Goal: Navigation & Orientation: Find specific page/section

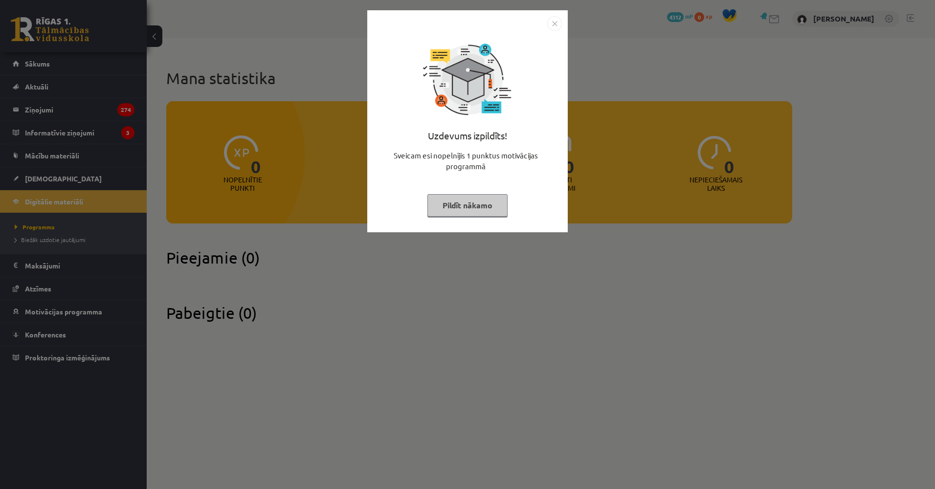
click at [416, 264] on div "Uzdevums izpildīts! Sveicam esi nopelnījis 1 punktus motivācijas programmā Pild…" at bounding box center [467, 244] width 935 height 489
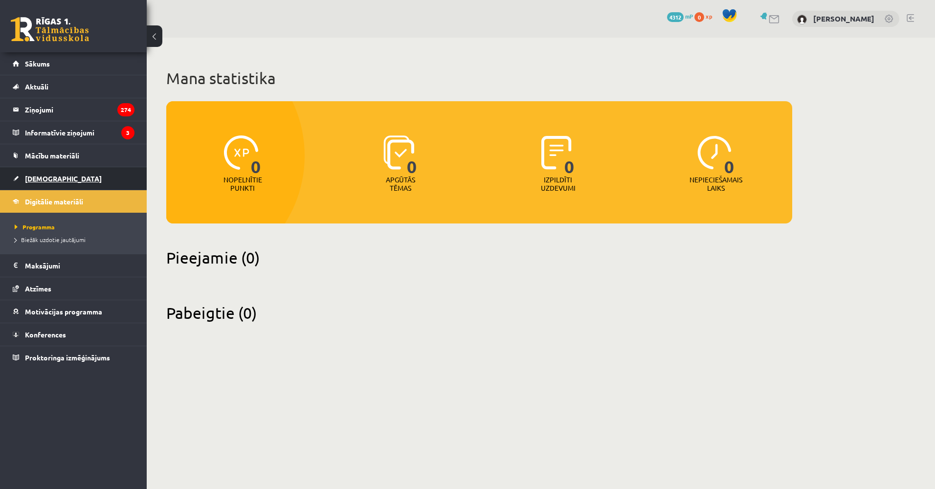
click at [103, 182] on link "[DEMOGRAPHIC_DATA]" at bounding box center [74, 178] width 122 height 22
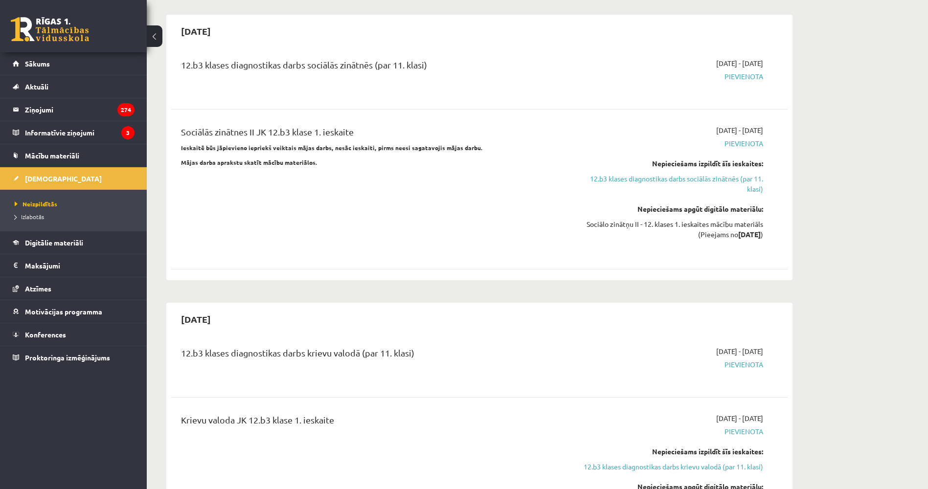
drag, startPoint x: 239, startPoint y: 180, endPoint x: 238, endPoint y: 225, distance: 44.5
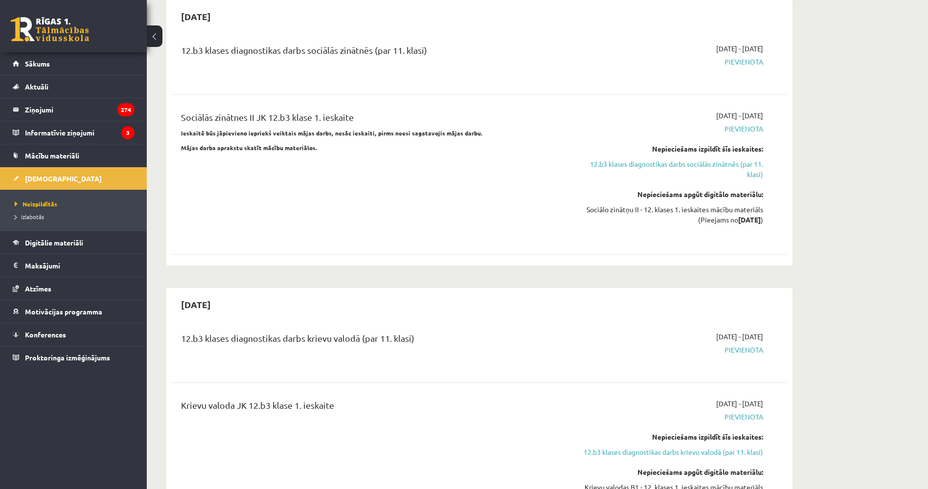
drag, startPoint x: 234, startPoint y: 196, endPoint x: 234, endPoint y: 168, distance: 28.4
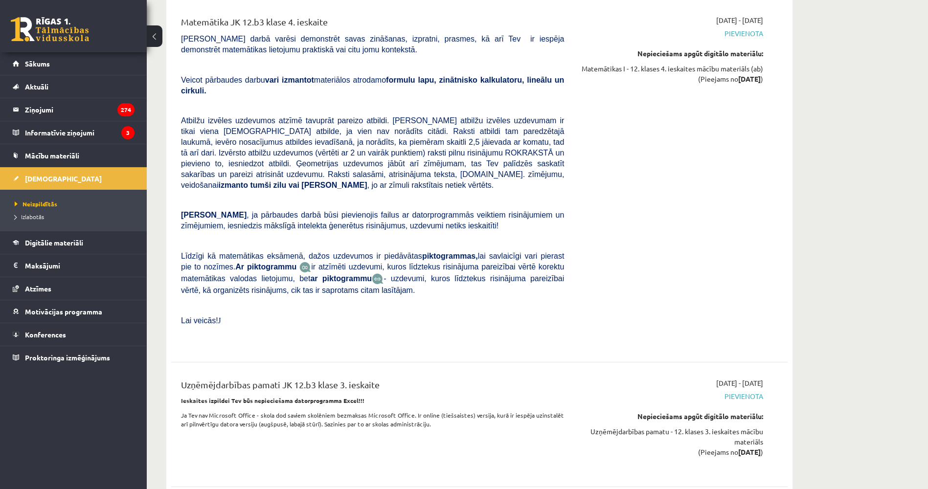
drag, startPoint x: 239, startPoint y: 178, endPoint x: 213, endPoint y: 96, distance: 85.1
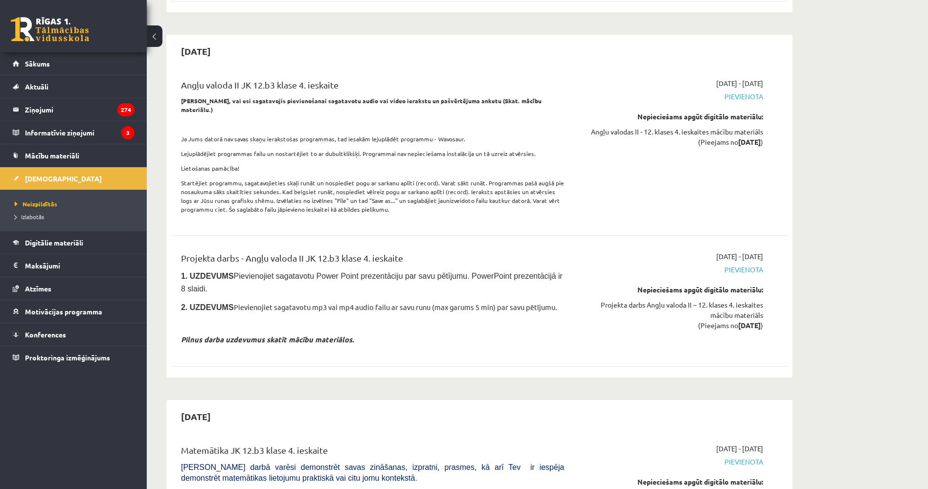
drag, startPoint x: 251, startPoint y: 218, endPoint x: 245, endPoint y: 189, distance: 29.2
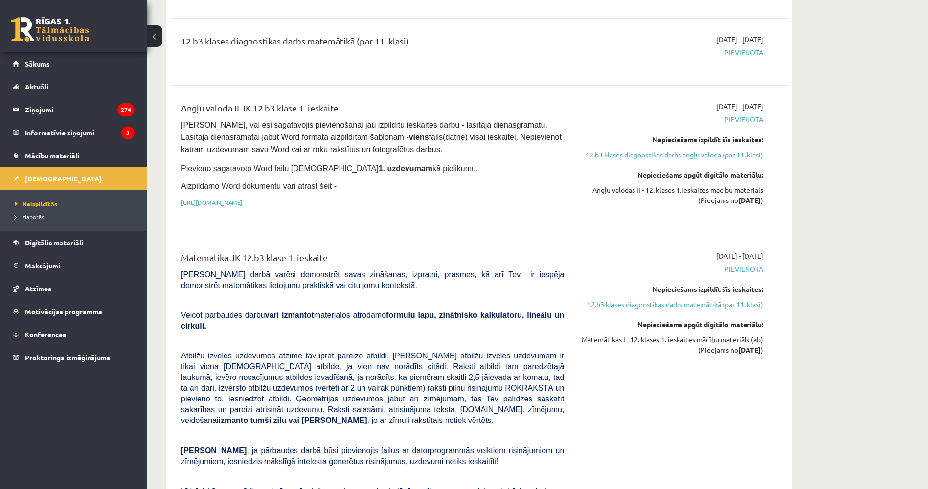
scroll to position [0, 0]
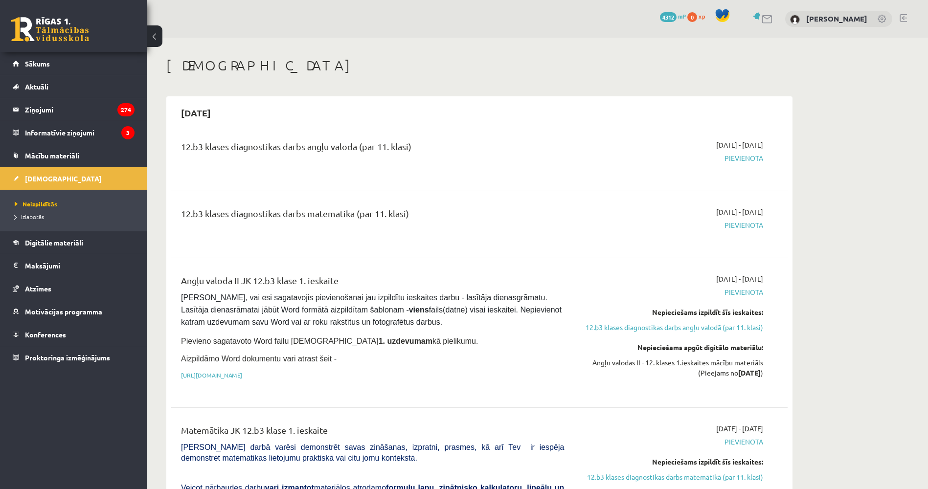
drag, startPoint x: 264, startPoint y: 206, endPoint x: 249, endPoint y: 33, distance: 174.2
click at [79, 34] on link at bounding box center [50, 29] width 78 height 24
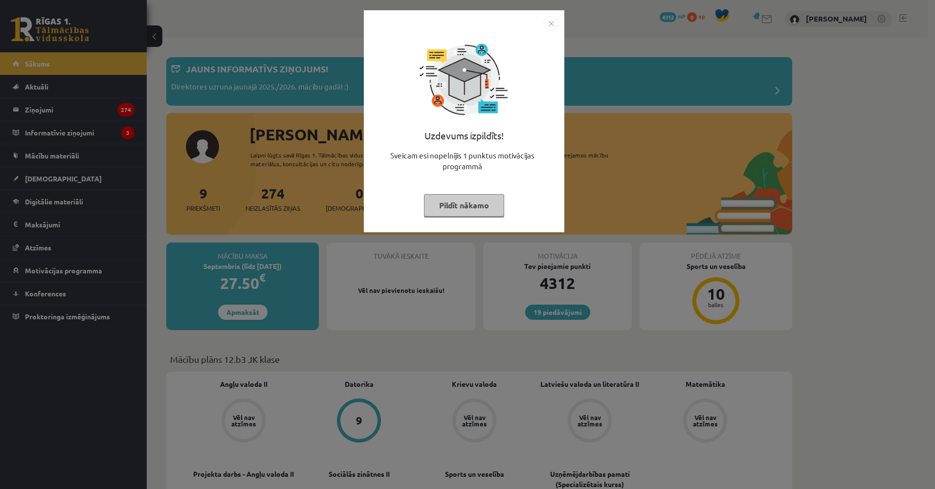
click at [67, 188] on div "Uzdevums izpildīts! Sveicam esi nopelnījis 1 punktus motivācijas programmā Pild…" at bounding box center [467, 244] width 935 height 489
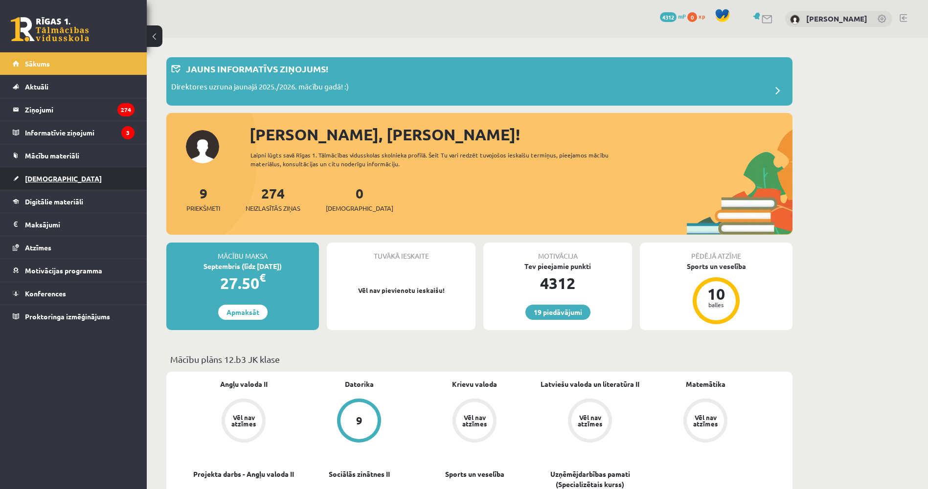
click at [52, 178] on span "[DEMOGRAPHIC_DATA]" at bounding box center [63, 178] width 77 height 9
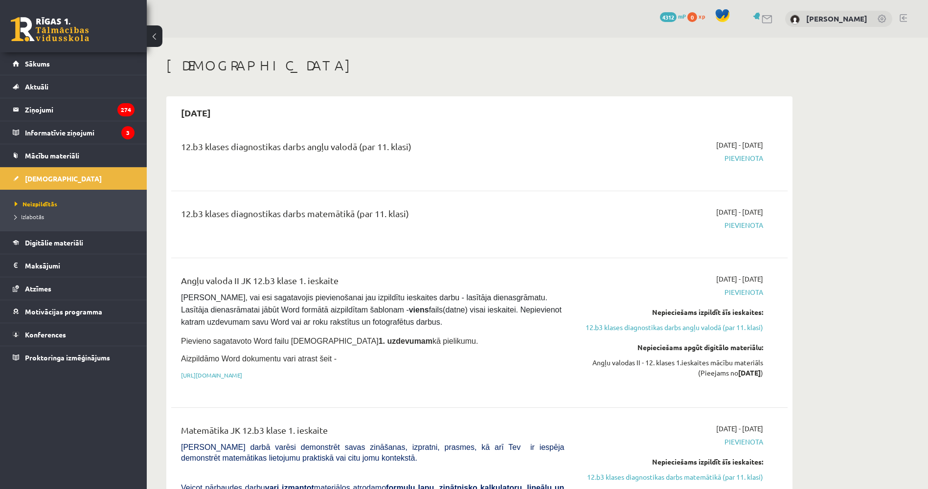
click at [74, 25] on link at bounding box center [50, 29] width 78 height 24
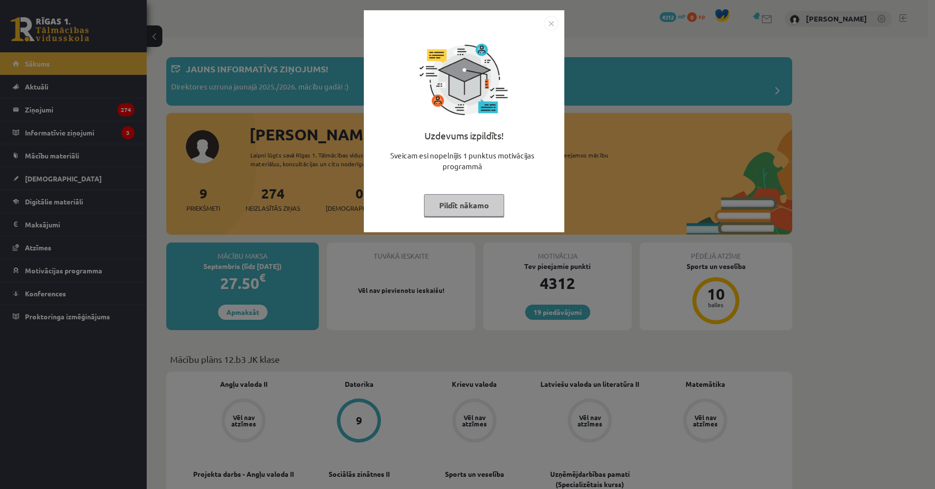
click at [229, 267] on div "Uzdevums izpildīts! Sveicam esi nopelnījis 1 punktus motivācijas programmā Pild…" at bounding box center [467, 244] width 935 height 489
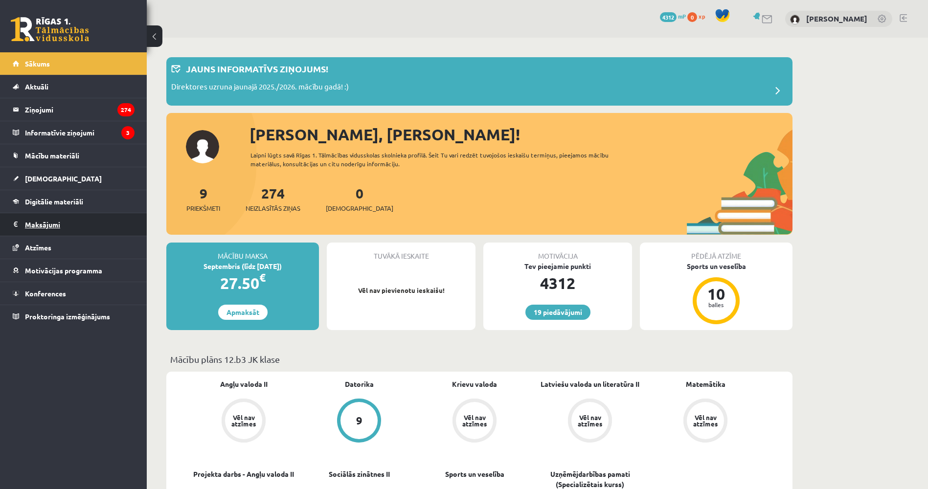
click at [62, 231] on legend "Maksājumi 0" at bounding box center [80, 224] width 110 height 22
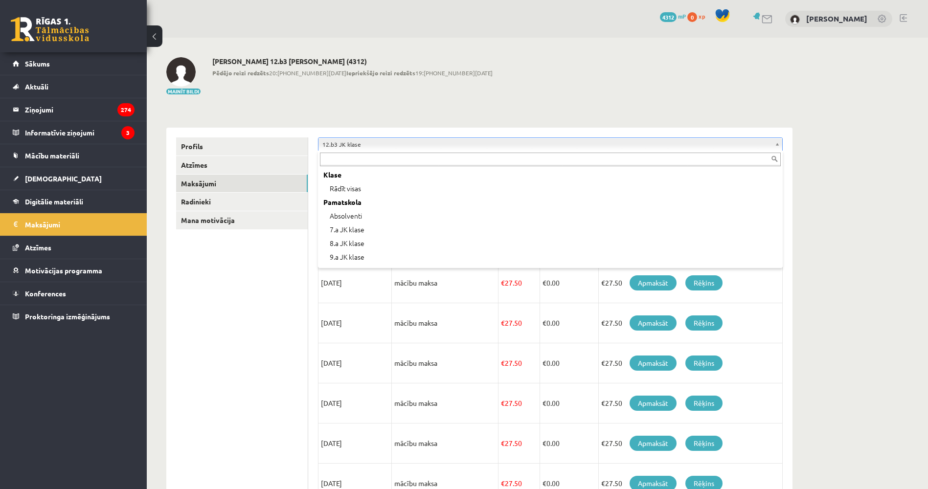
scroll to position [299, 0]
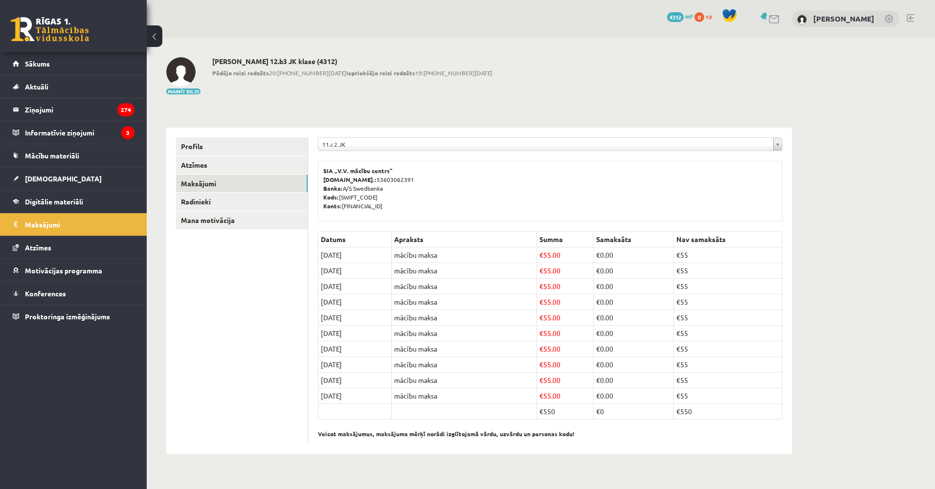
click at [363, 162] on div "SIA „V.V. mācību centrs” [DOMAIN_NAME].: 53603062391 Banka: A/S Swedbanka Kods:…" at bounding box center [550, 191] width 465 height 61
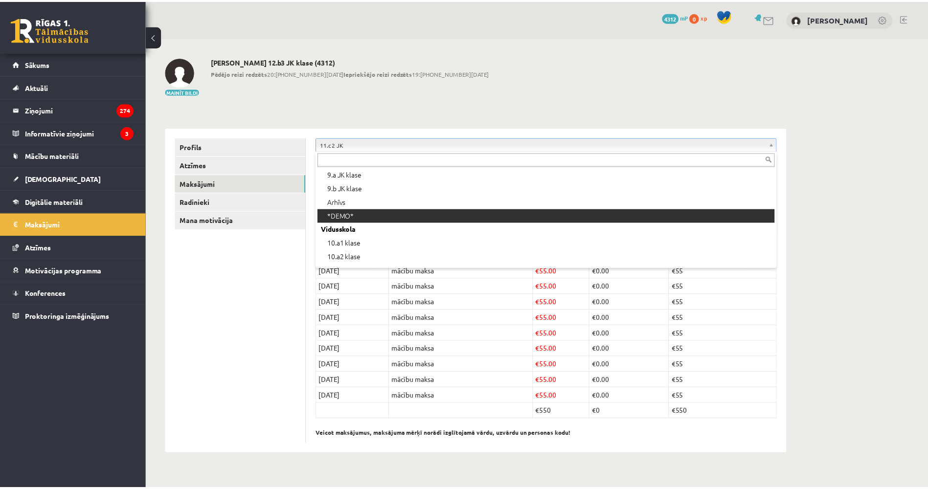
scroll to position [82, 0]
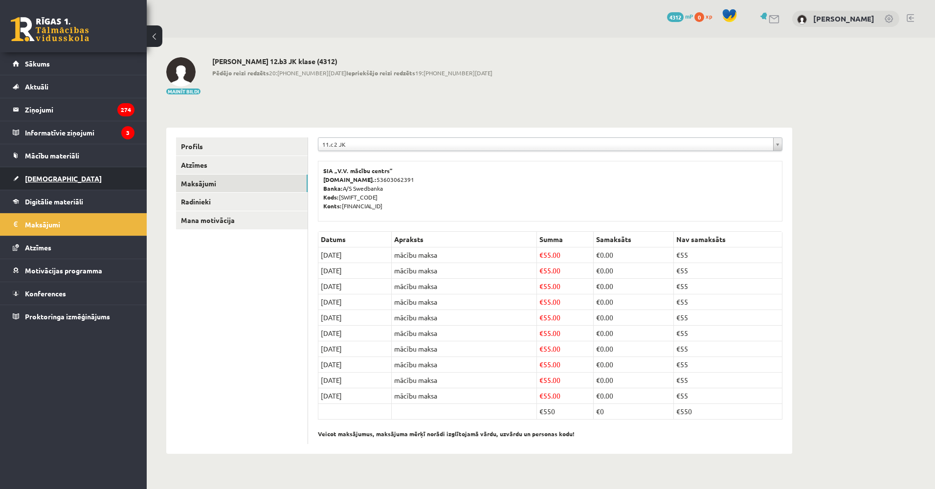
click at [89, 176] on link "[DEMOGRAPHIC_DATA]" at bounding box center [74, 178] width 122 height 22
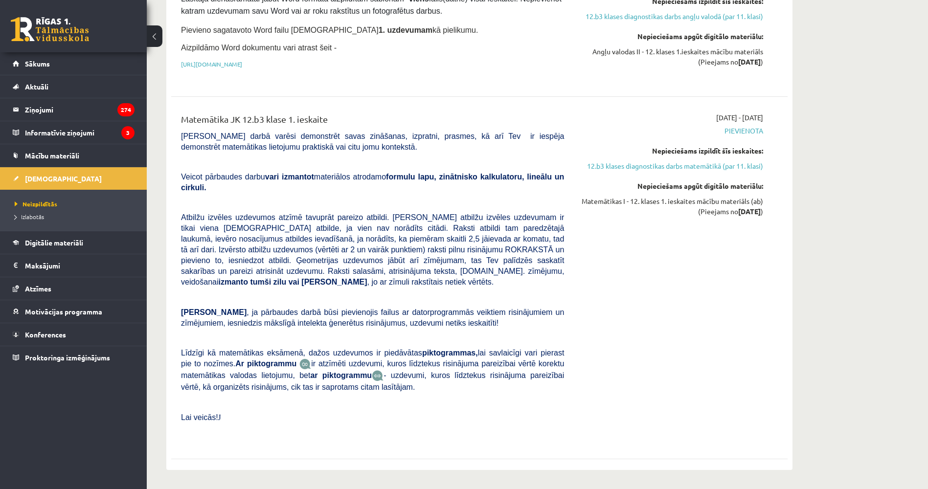
drag, startPoint x: 261, startPoint y: 193, endPoint x: 261, endPoint y: 181, distance: 12.2
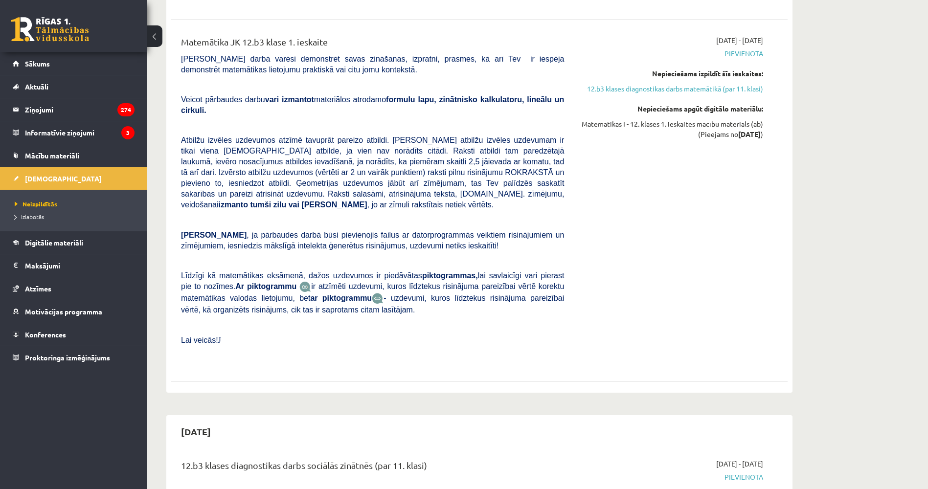
drag, startPoint x: 253, startPoint y: 202, endPoint x: 249, endPoint y: 219, distance: 17.0
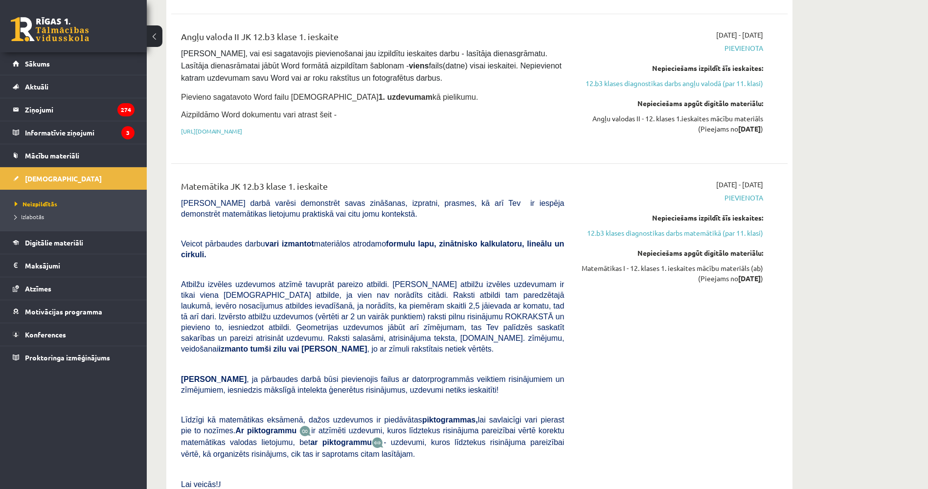
scroll to position [95, 0]
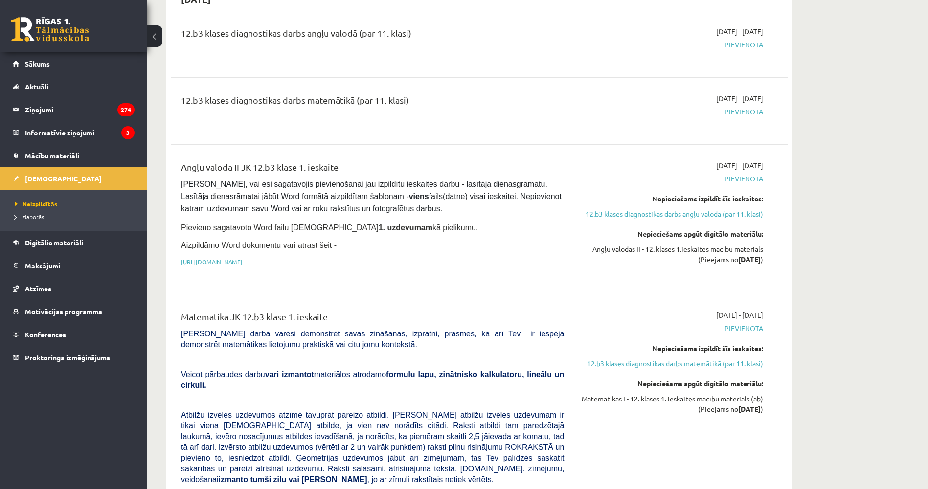
drag, startPoint x: 249, startPoint y: 204, endPoint x: 251, endPoint y: 135, distance: 69.0
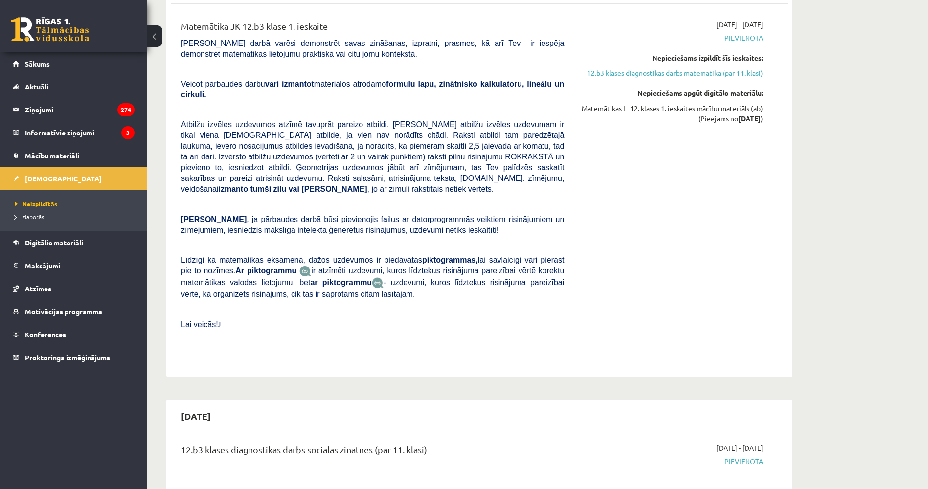
drag, startPoint x: 237, startPoint y: 185, endPoint x: 239, endPoint y: 231, distance: 46.0
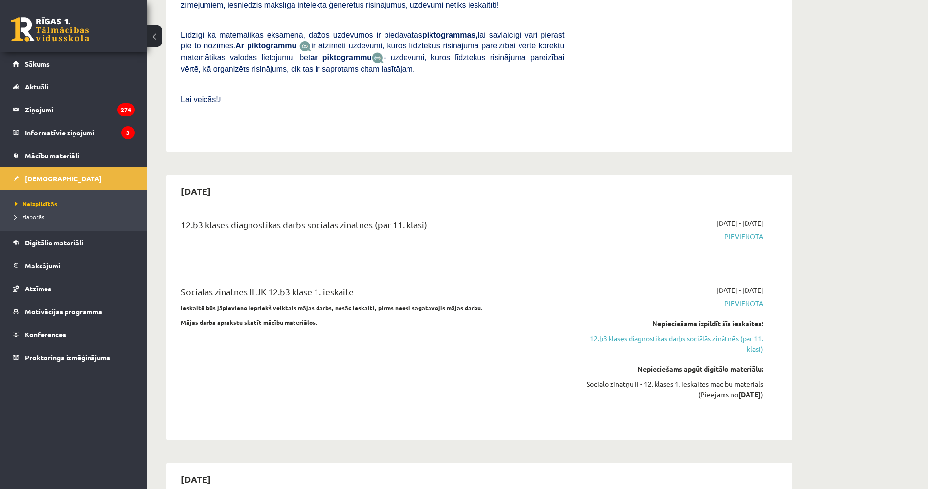
scroll to position [632, 0]
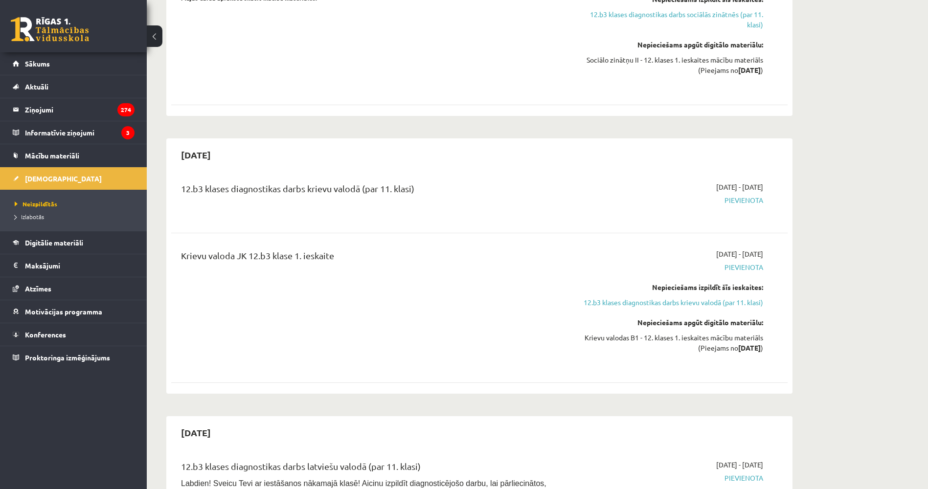
drag, startPoint x: 224, startPoint y: 274, endPoint x: 224, endPoint y: 279, distance: 5.4
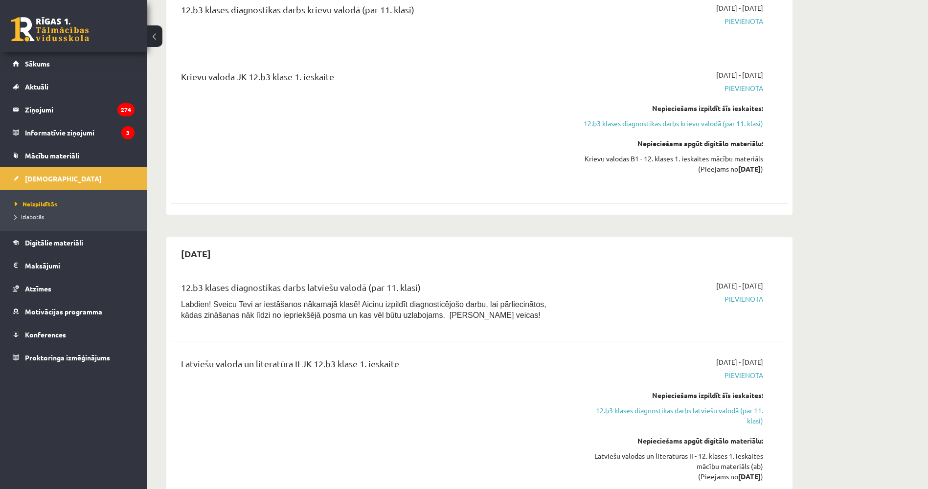
scroll to position [1144, 0]
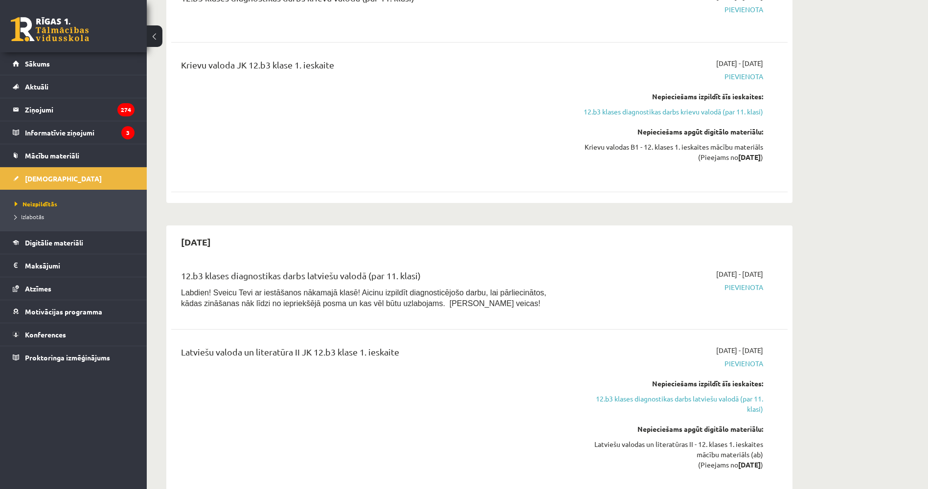
drag, startPoint x: 228, startPoint y: 257, endPoint x: 227, endPoint y: 285, distance: 28.4
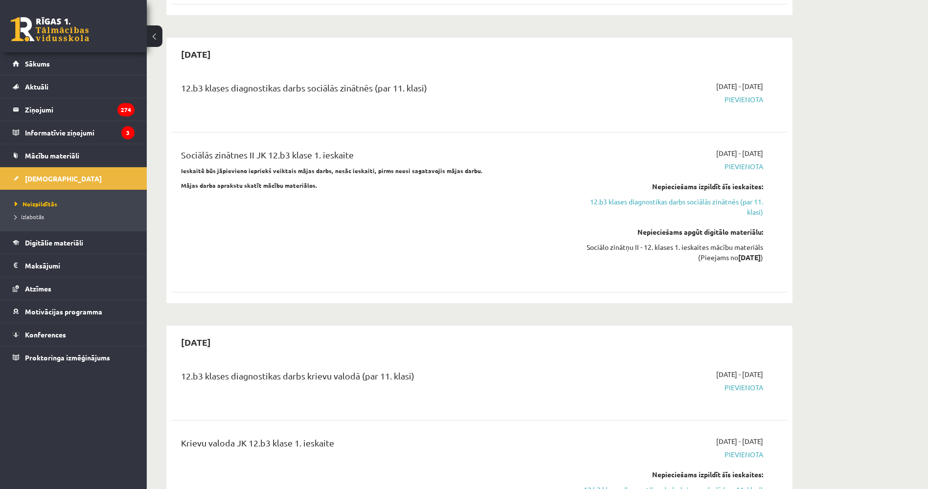
drag, startPoint x: 235, startPoint y: 231, endPoint x: 241, endPoint y: 175, distance: 56.5
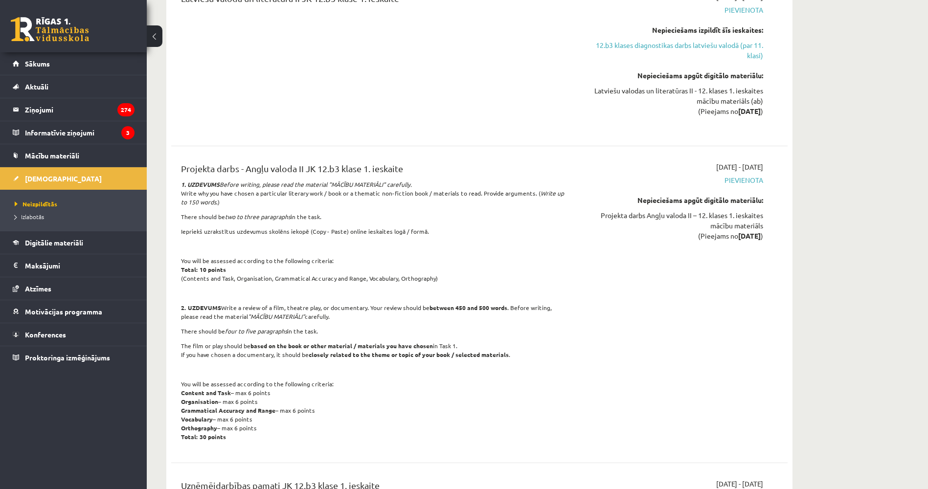
scroll to position [1531, 0]
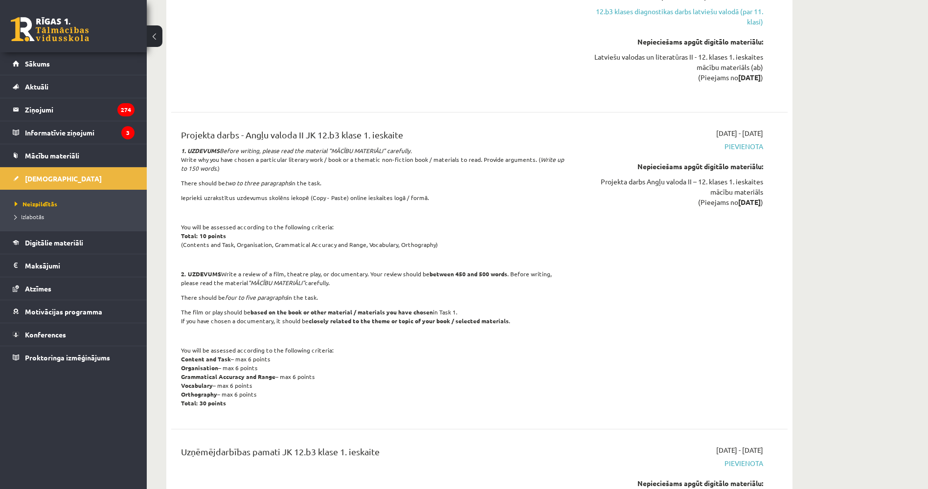
drag, startPoint x: 243, startPoint y: 184, endPoint x: 237, endPoint y: 224, distance: 40.5
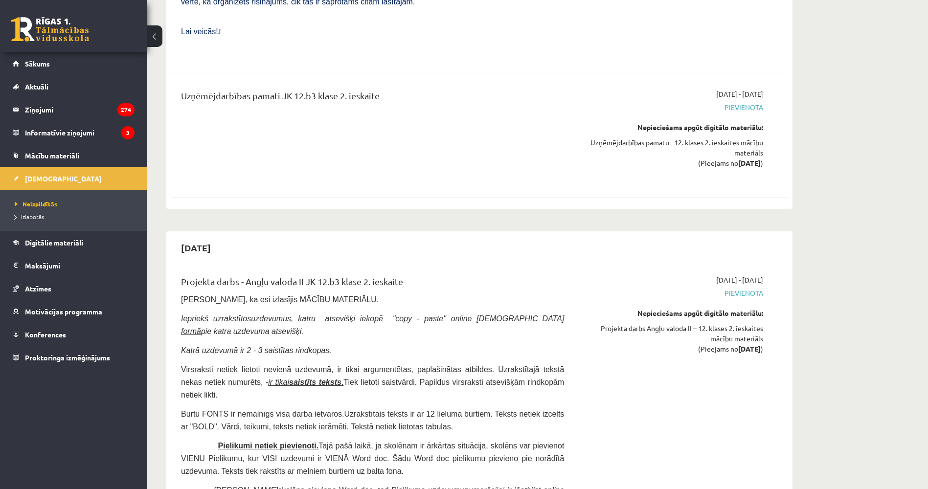
drag, startPoint x: 211, startPoint y: 194, endPoint x: 214, endPoint y: 238, distance: 43.6
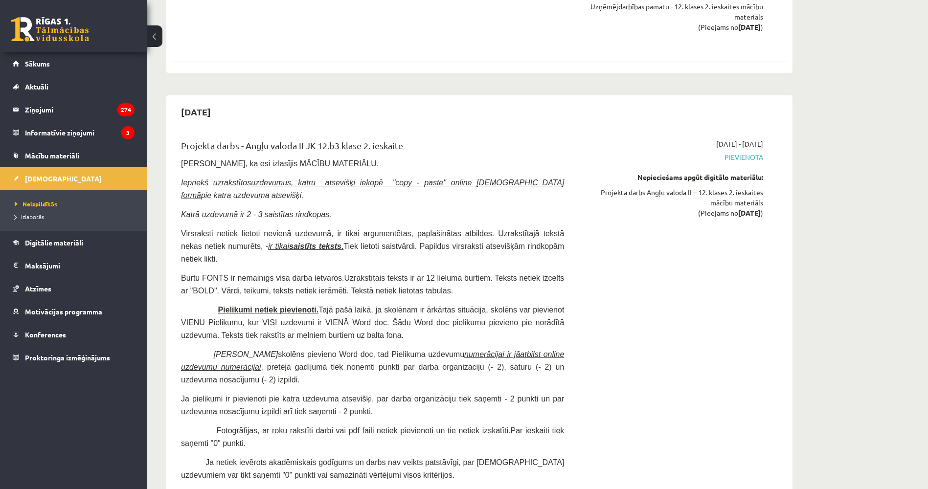
scroll to position [2588, 0]
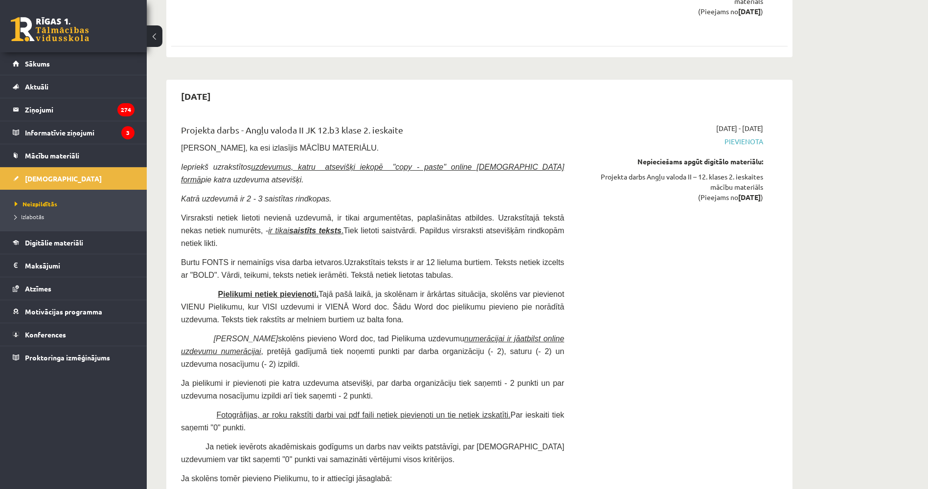
drag, startPoint x: 227, startPoint y: 167, endPoint x: 226, endPoint y: 189, distance: 22.5
click at [224, 210] on p "Virsraksti netiek lietoti nevienā uzdevumā, ir tikai argumentētas, paplašinātas…" at bounding box center [372, 229] width 383 height 38
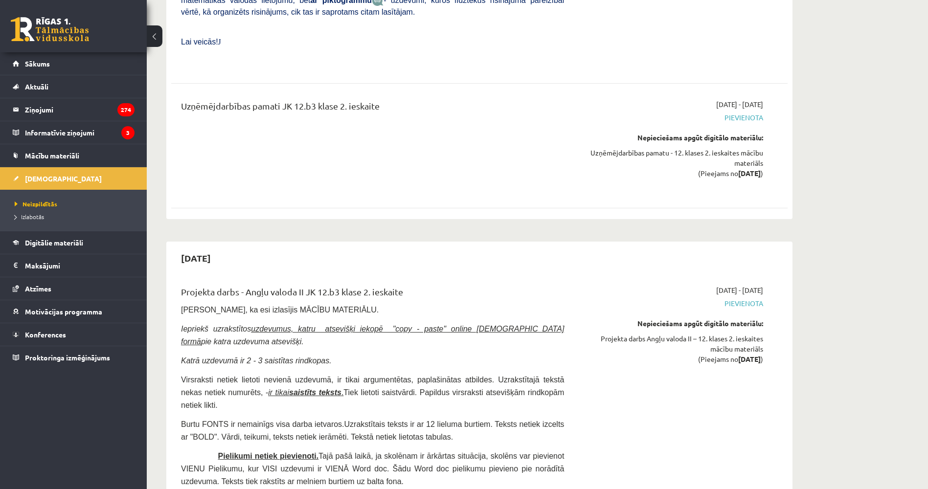
scroll to position [2442, 0]
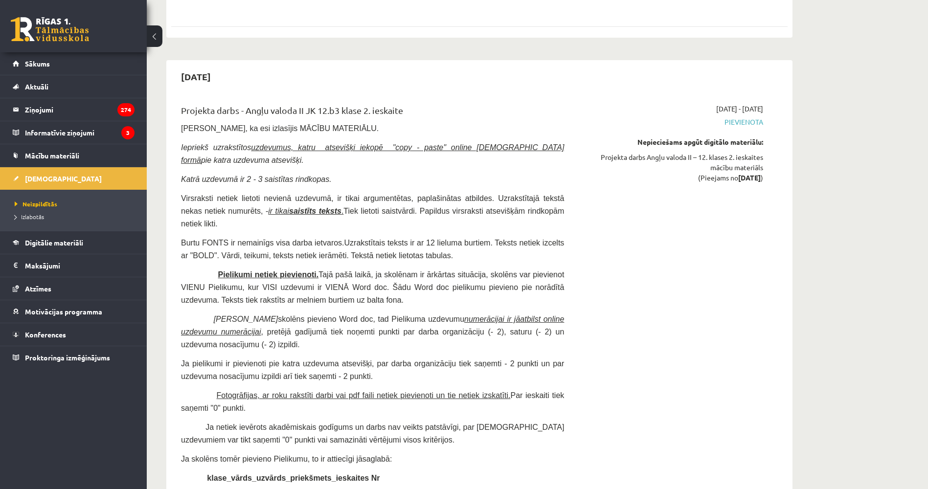
drag, startPoint x: 222, startPoint y: 232, endPoint x: 222, endPoint y: 251, distance: 19.6
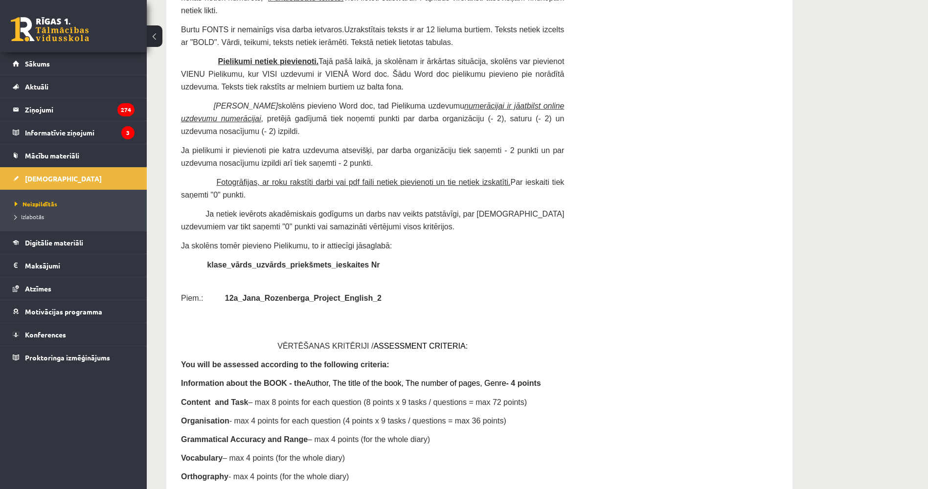
drag, startPoint x: 224, startPoint y: 252, endPoint x: 225, endPoint y: 310, distance: 57.2
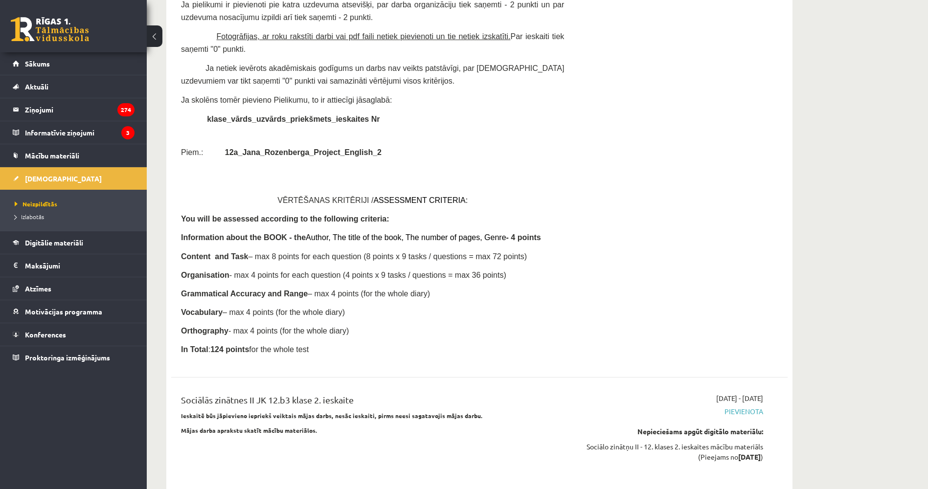
drag, startPoint x: 213, startPoint y: 299, endPoint x: 211, endPoint y: 310, distance: 10.9
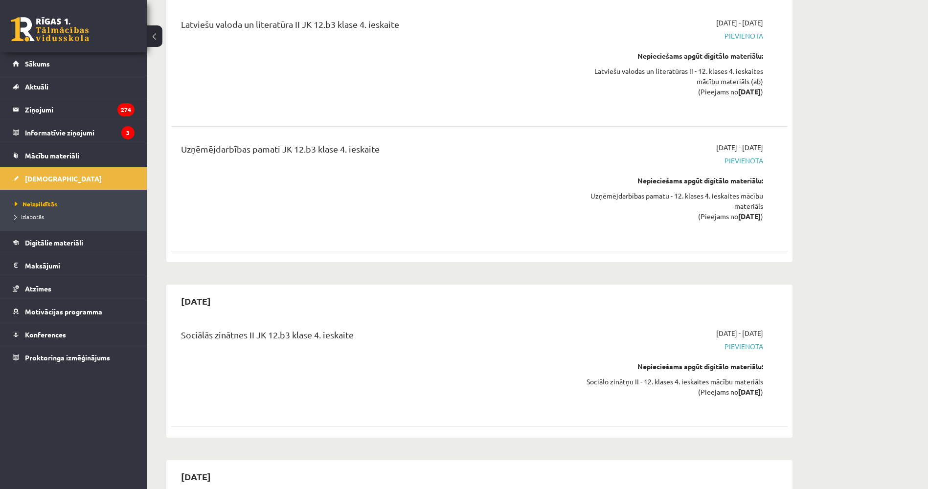
drag, startPoint x: 220, startPoint y: 303, endPoint x: 254, endPoint y: 480, distance: 180.3
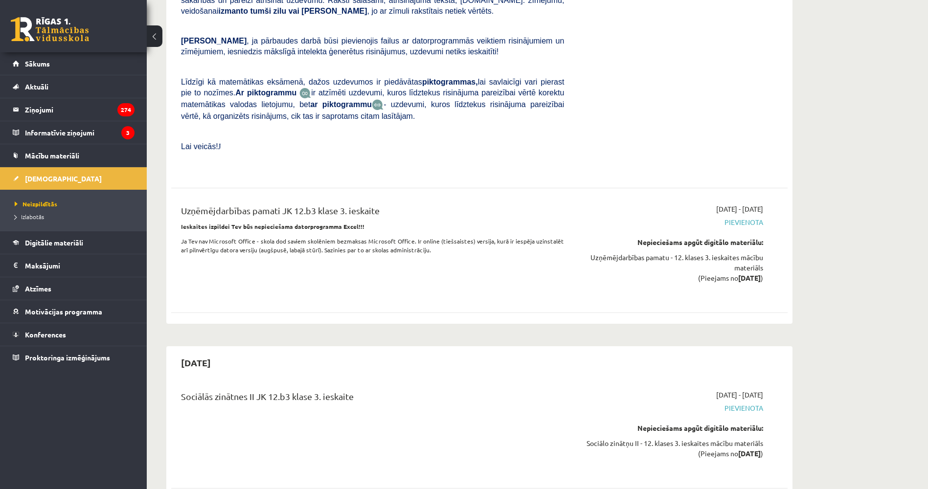
drag, startPoint x: 266, startPoint y: 401, endPoint x: 253, endPoint y: 343, distance: 59.1
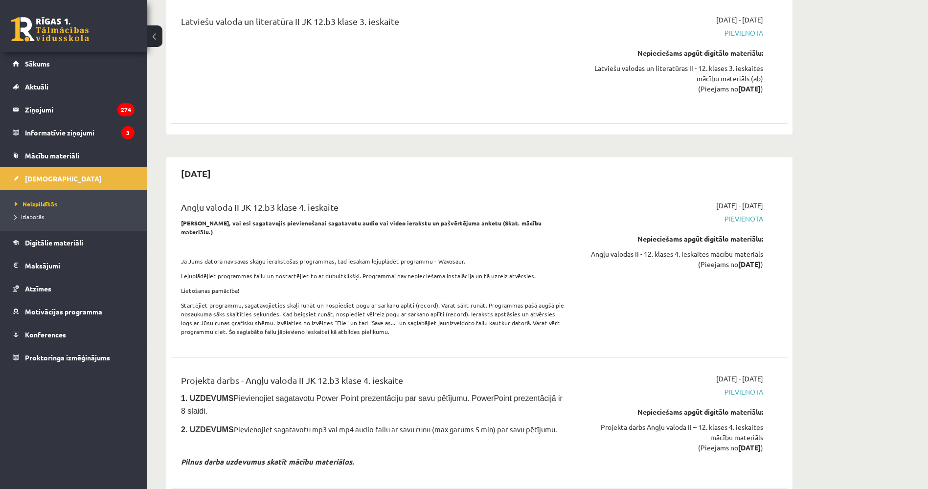
scroll to position [4721, 0]
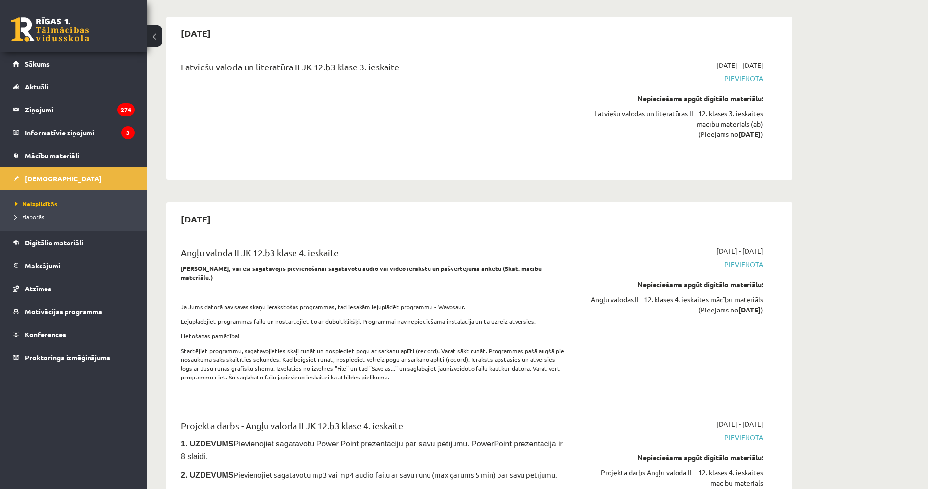
drag, startPoint x: 253, startPoint y: 343, endPoint x: 249, endPoint y: 299, distance: 44.2
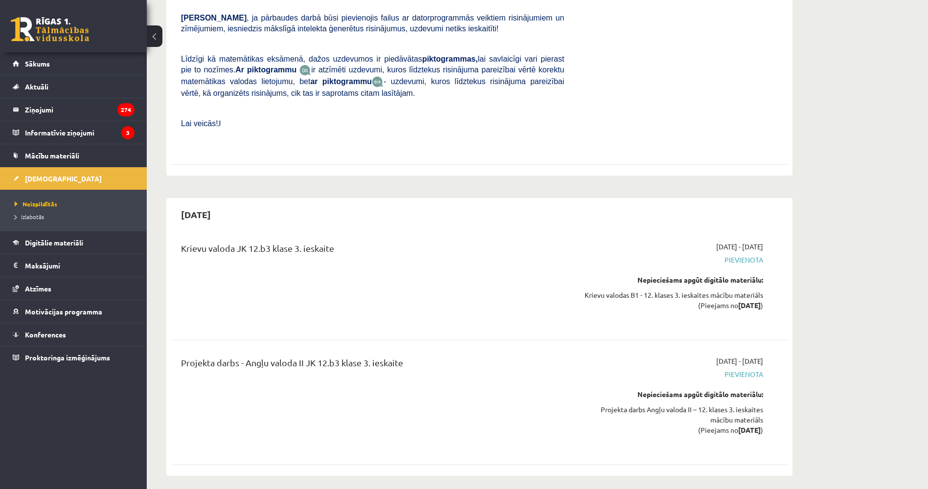
drag, startPoint x: 246, startPoint y: 296, endPoint x: 236, endPoint y: 237, distance: 59.4
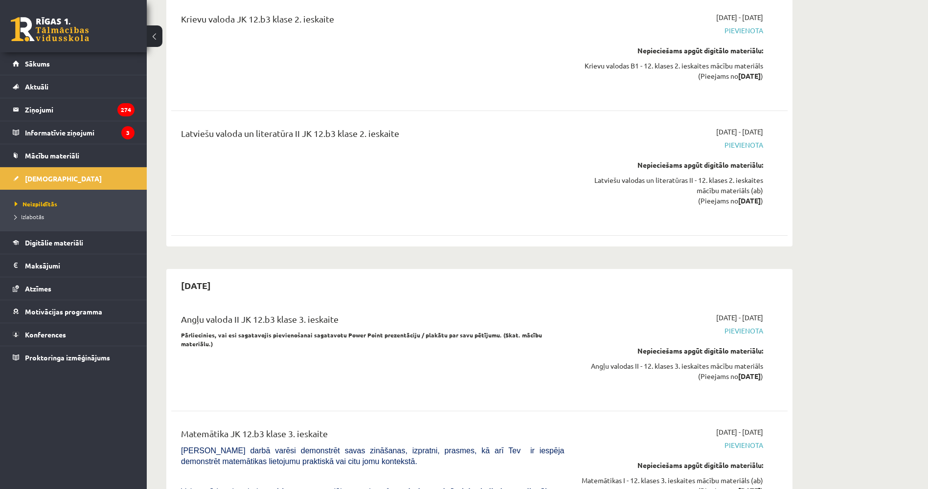
drag, startPoint x: 245, startPoint y: 274, endPoint x: 249, endPoint y: 205, distance: 69.1
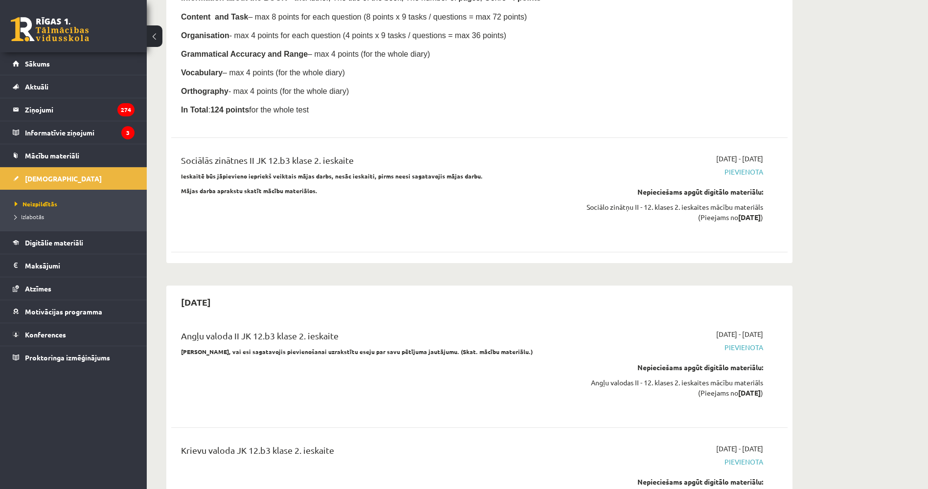
scroll to position [3030, 0]
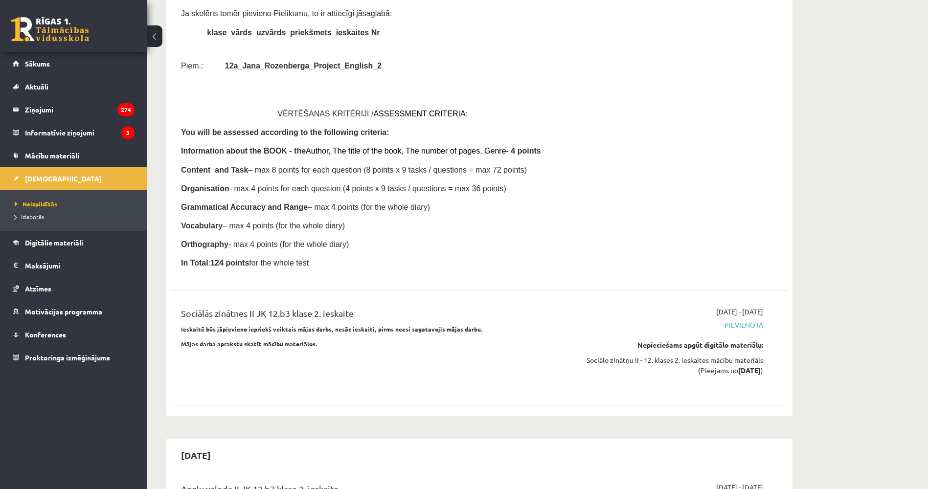
drag, startPoint x: 264, startPoint y: 243, endPoint x: 249, endPoint y: 172, distance: 71.8
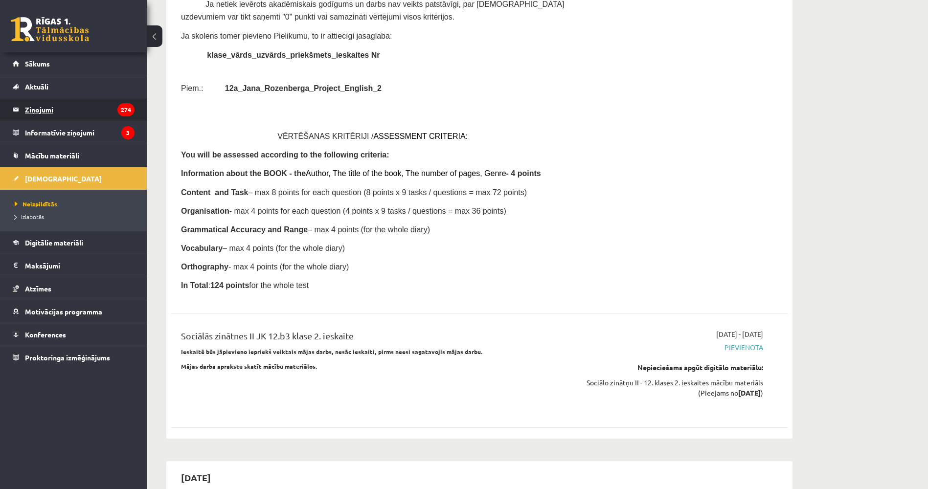
click at [90, 108] on legend "Ziņojumi 274" at bounding box center [80, 109] width 110 height 22
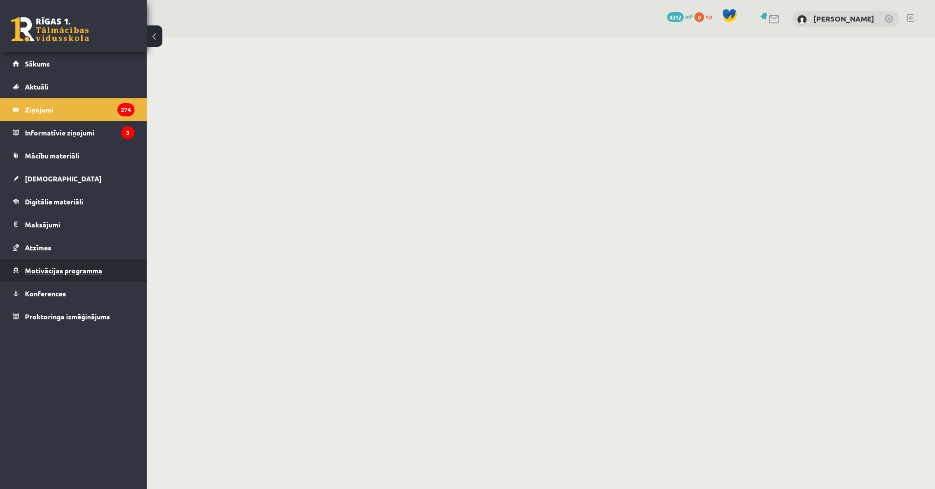
click at [62, 277] on link "Motivācijas programma" at bounding box center [74, 270] width 122 height 22
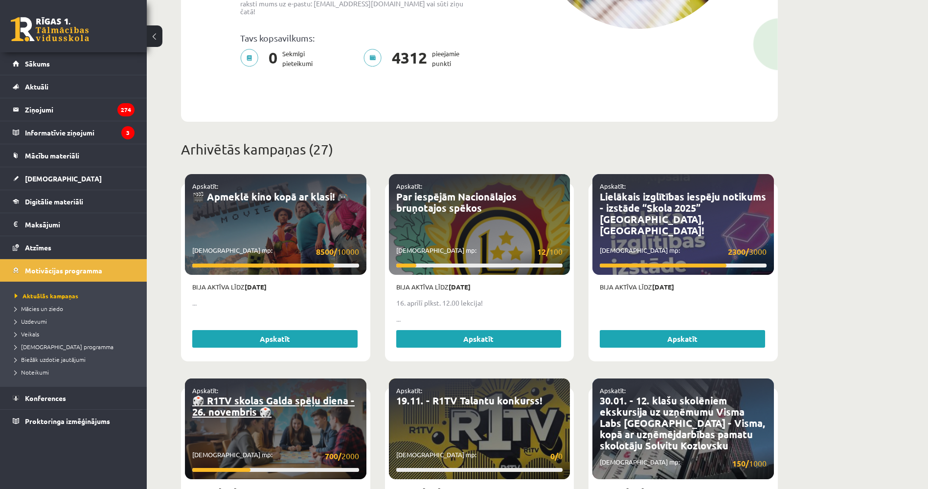
scroll to position [387, 0]
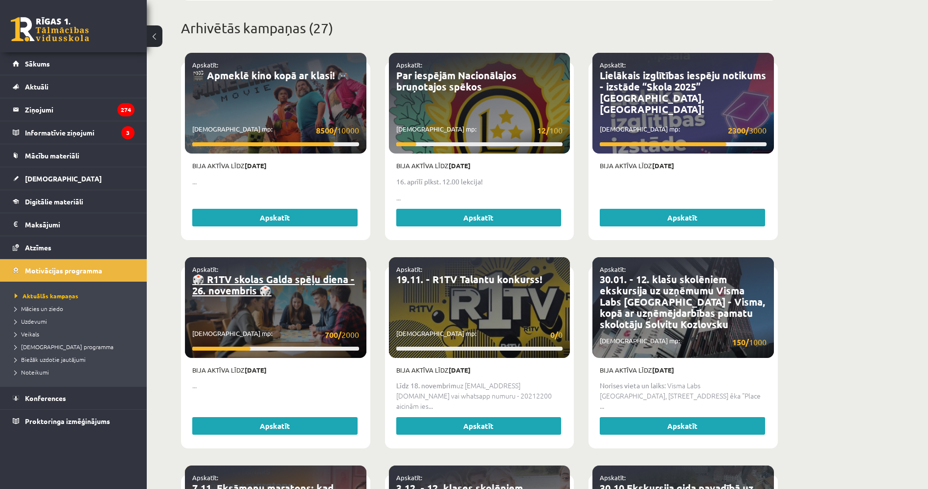
drag, startPoint x: 209, startPoint y: 221, endPoint x: 208, endPoint y: 278, distance: 57.2
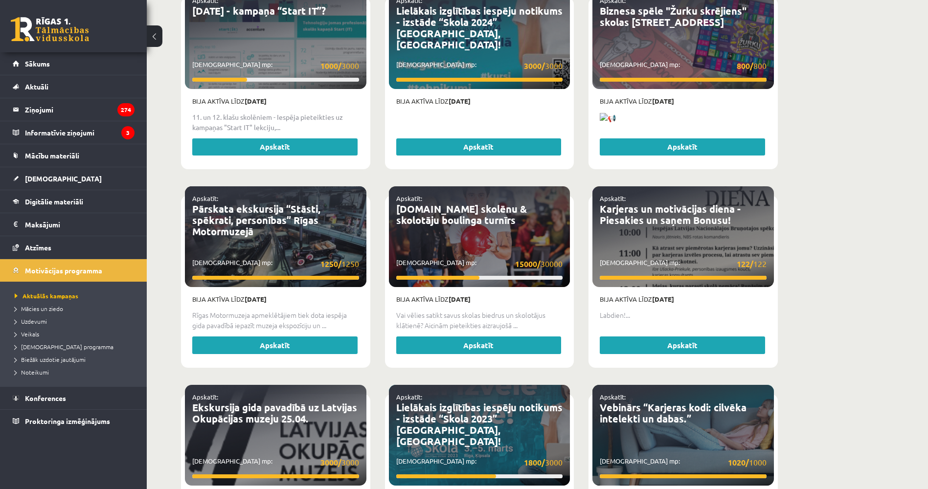
scroll to position [1745, 0]
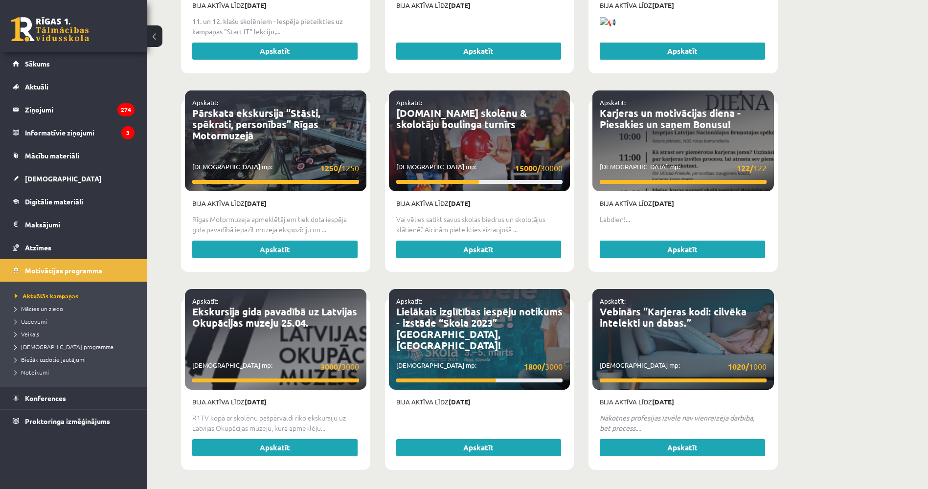
drag, startPoint x: 163, startPoint y: 208, endPoint x: 148, endPoint y: 288, distance: 81.1
click at [39, 335] on span "Veikals" at bounding box center [27, 334] width 24 height 8
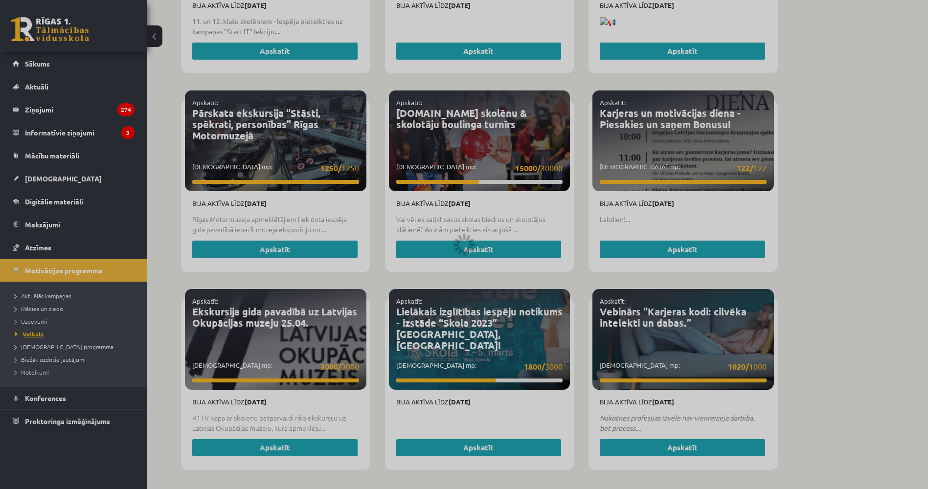
scroll to position [1013, 0]
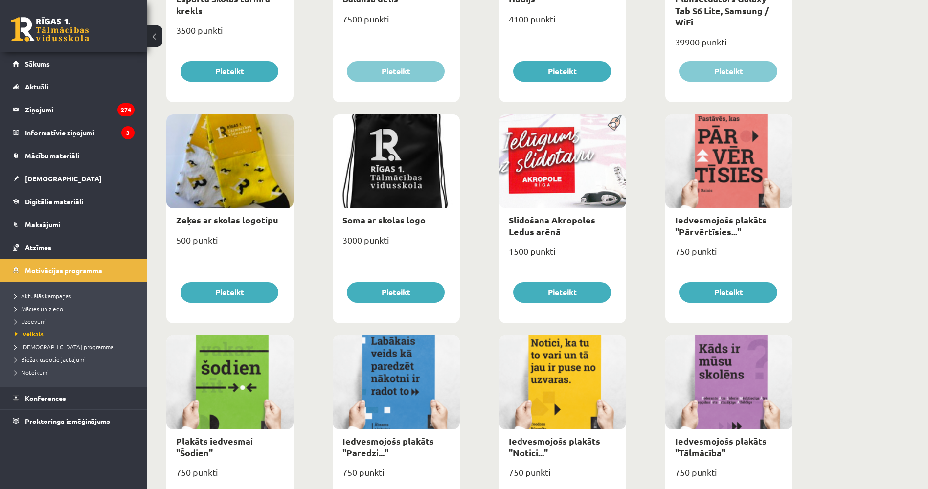
drag, startPoint x: 288, startPoint y: 276, endPoint x: 284, endPoint y: 378, distance: 101.8
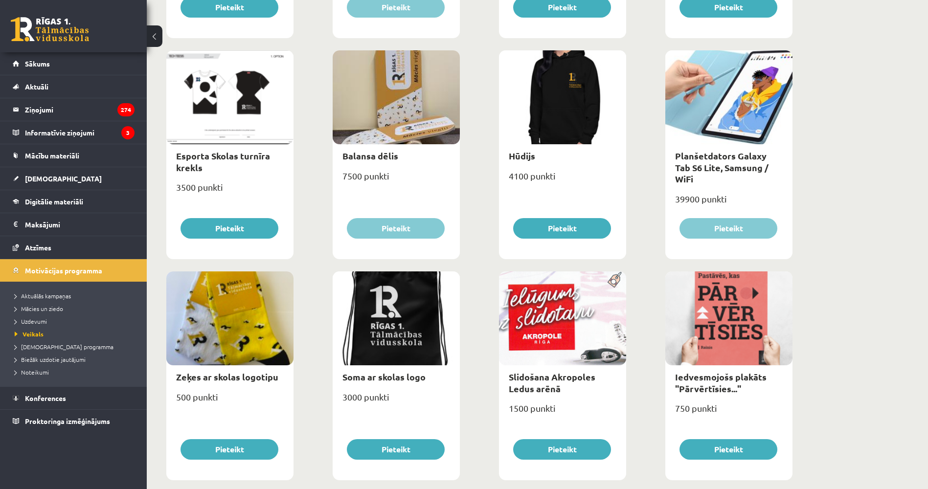
drag, startPoint x: 293, startPoint y: 321, endPoint x: 295, endPoint y: 290, distance: 31.4
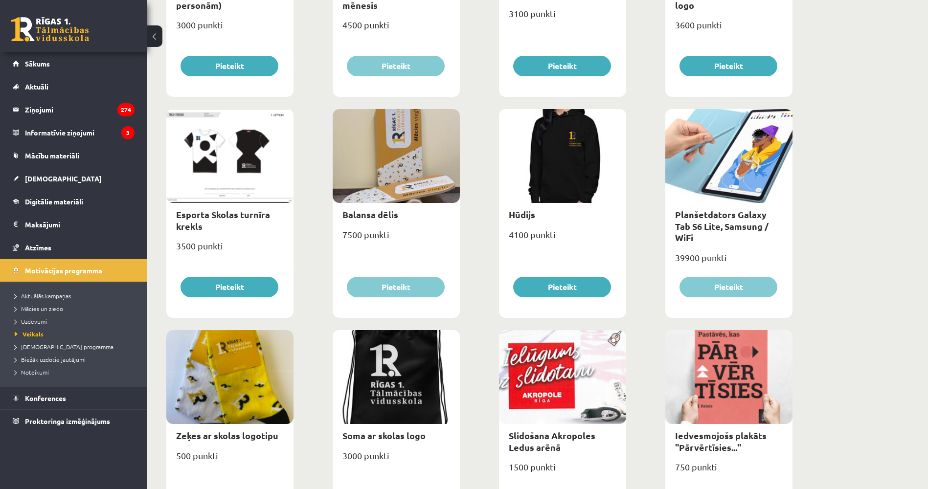
scroll to position [493, 0]
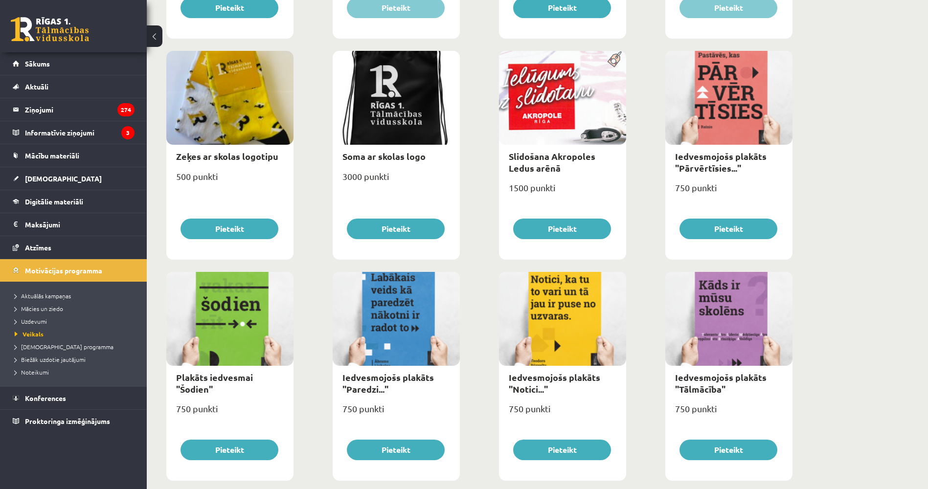
drag, startPoint x: 295, startPoint y: 297, endPoint x: 291, endPoint y: 338, distance: 41.4
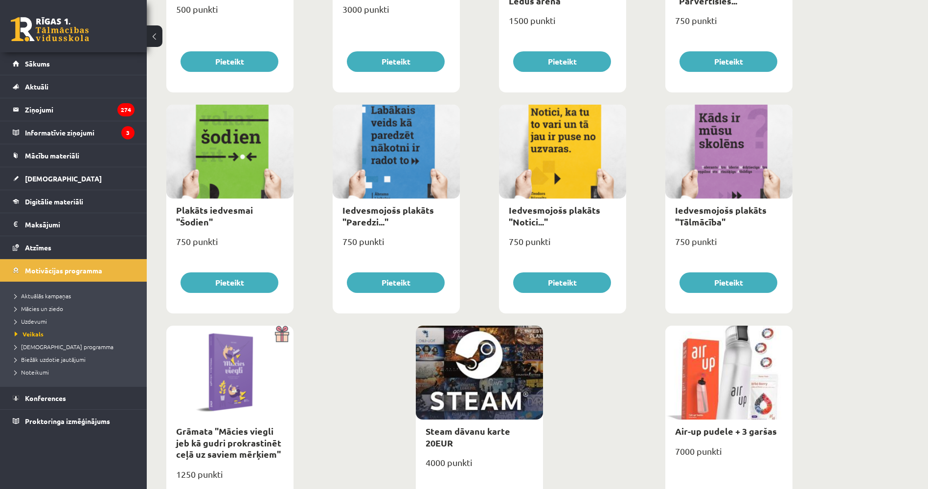
scroll to position [1013, 0]
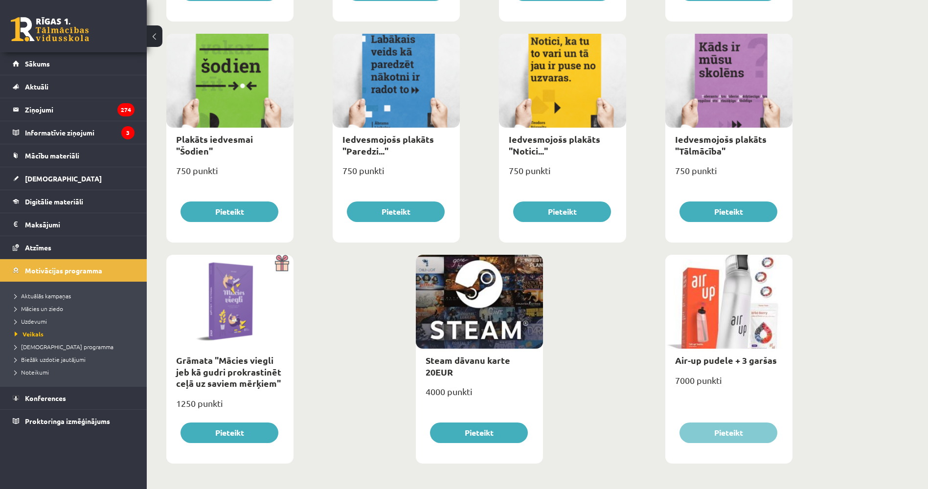
drag, startPoint x: 297, startPoint y: 286, endPoint x: 293, endPoint y: 338, distance: 52.5
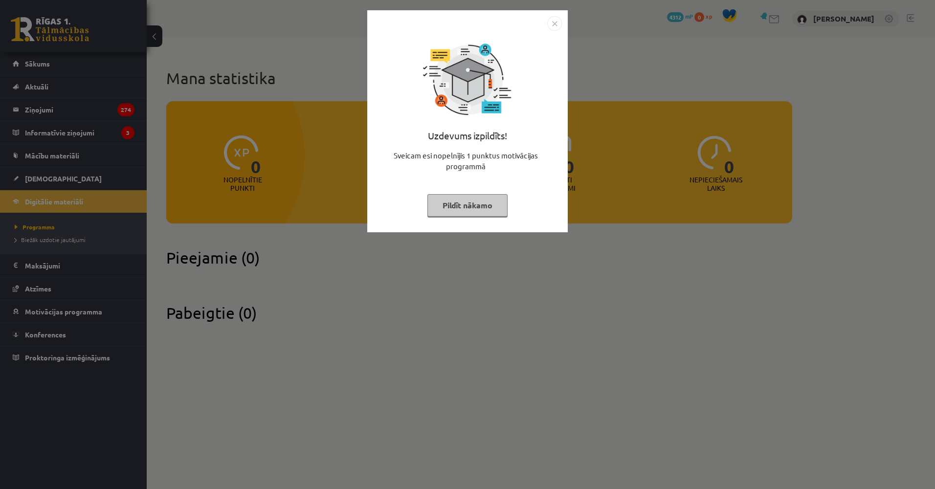
click at [329, 306] on div "Uzdevums izpildīts! Sveicam esi nopelnījis 1 punktus motivācijas programmā Pild…" at bounding box center [467, 244] width 935 height 489
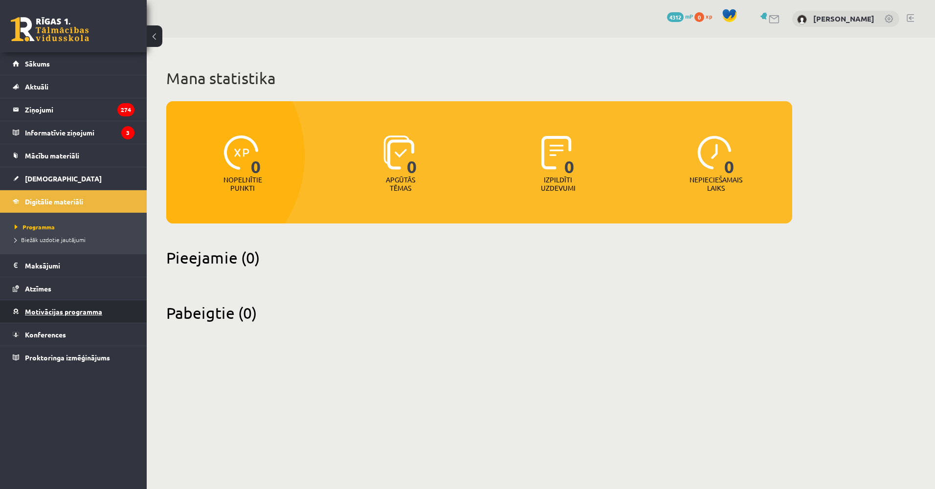
click at [54, 308] on span "Motivācijas programma" at bounding box center [63, 311] width 77 height 9
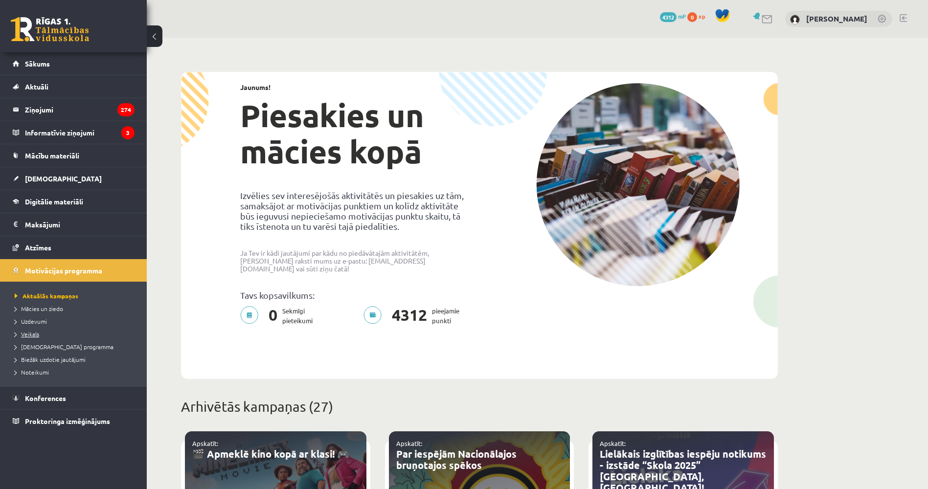
click at [33, 336] on span "Veikals" at bounding box center [27, 334] width 24 height 8
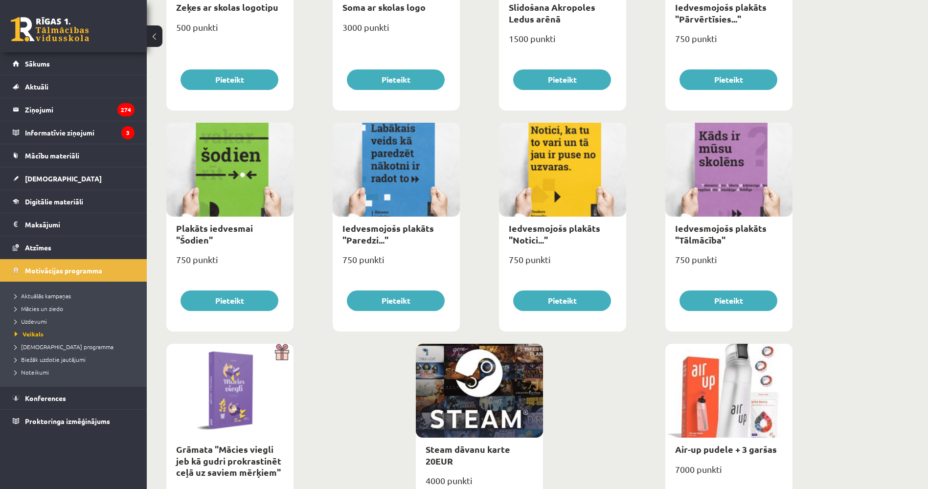
drag, startPoint x: 581, startPoint y: 99, endPoint x: 575, endPoint y: 202, distance: 102.9
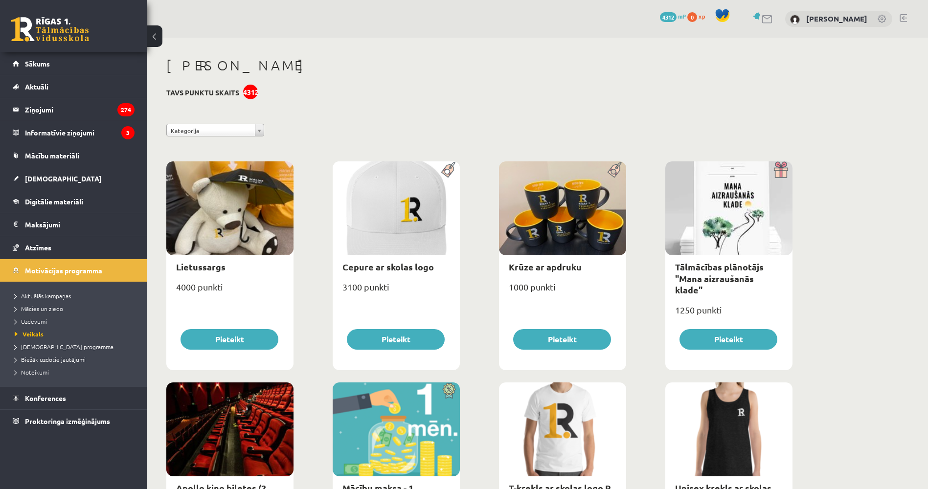
drag, startPoint x: 560, startPoint y: 279, endPoint x: 546, endPoint y: 209, distance: 71.9
click at [38, 320] on span "Uzdevumi" at bounding box center [31, 321] width 32 height 8
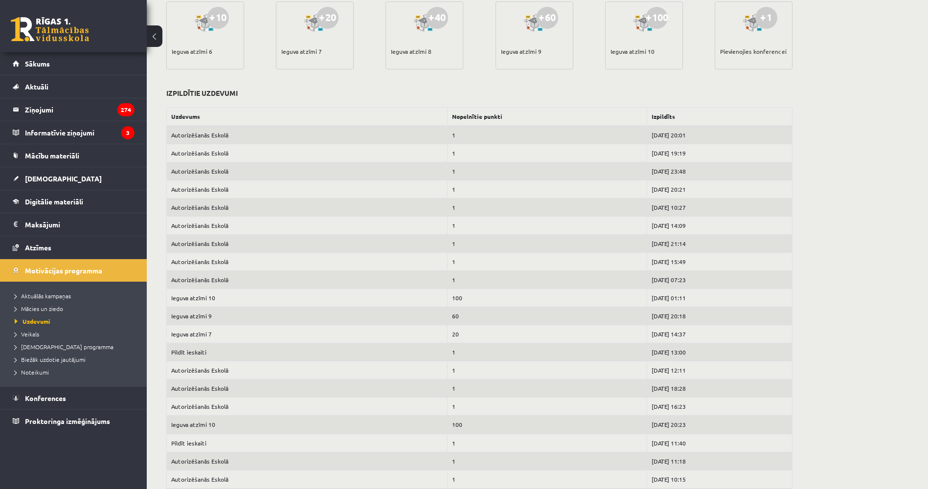
drag, startPoint x: 313, startPoint y: 223, endPoint x: 322, endPoint y: 294, distance: 71.5
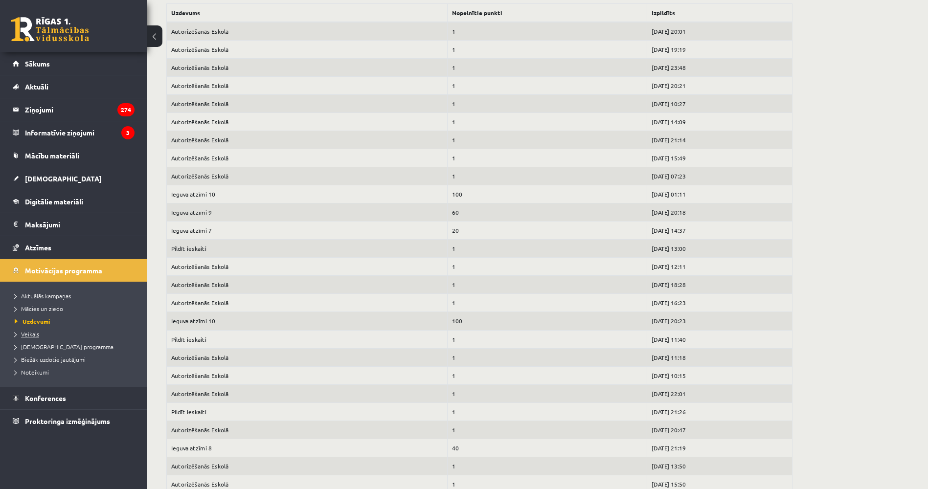
click at [30, 331] on span "Veikals" at bounding box center [27, 334] width 24 height 8
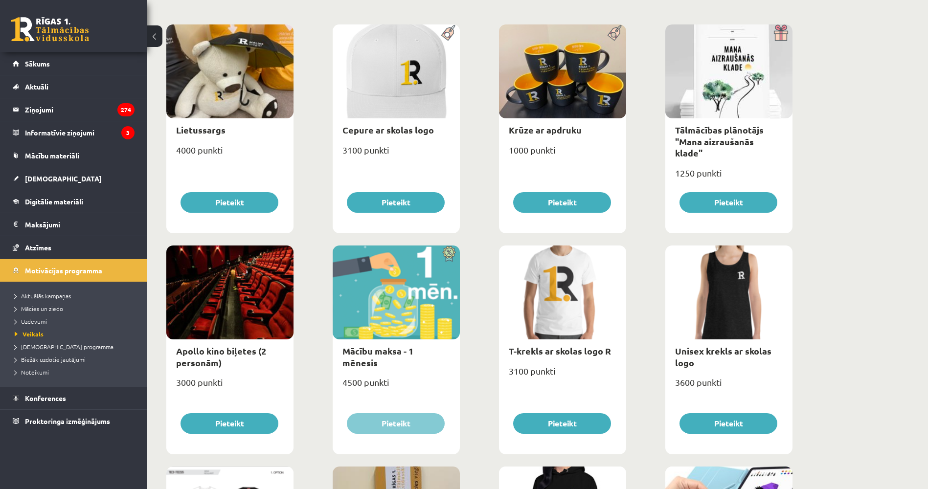
drag, startPoint x: 319, startPoint y: 270, endPoint x: 319, endPoint y: 235, distance: 34.7
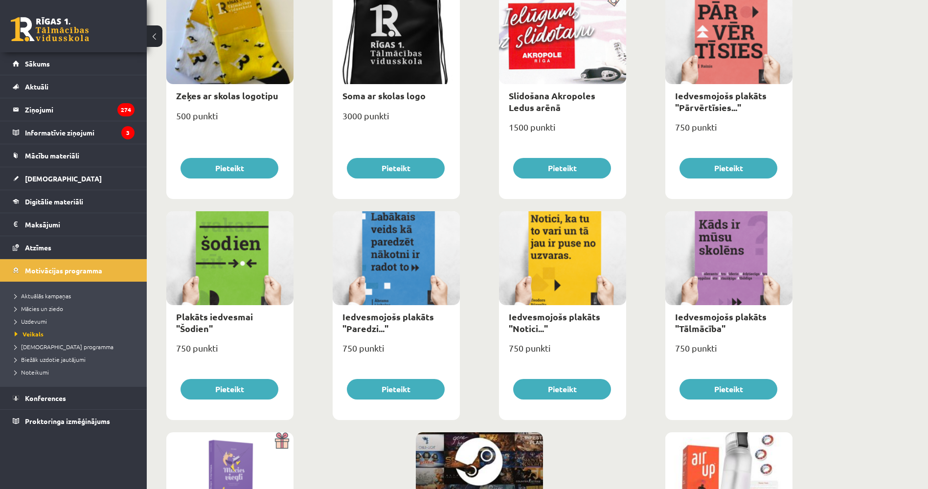
scroll to position [969, 0]
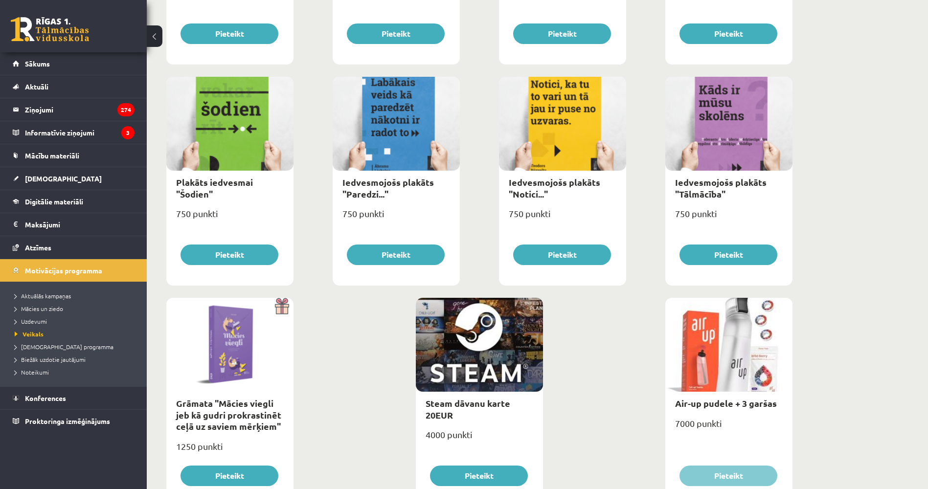
drag, startPoint x: 309, startPoint y: 316, endPoint x: 307, endPoint y: 353, distance: 36.7
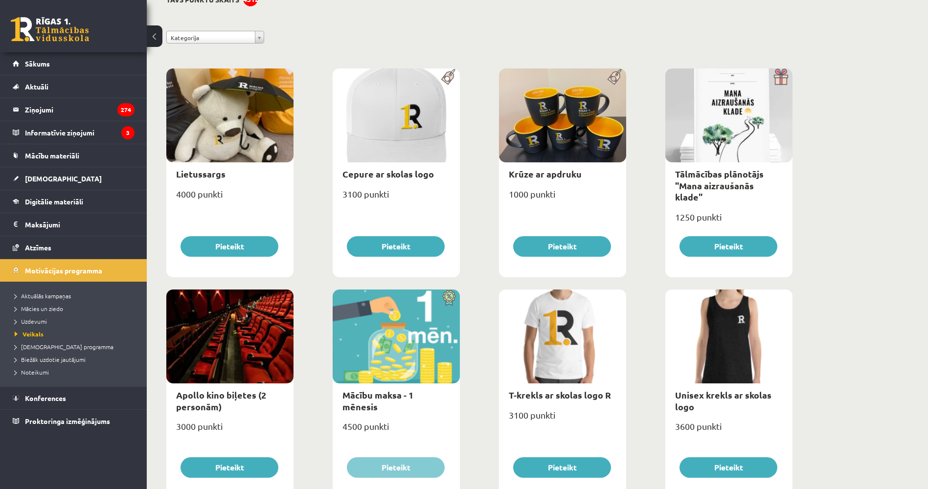
scroll to position [0, 0]
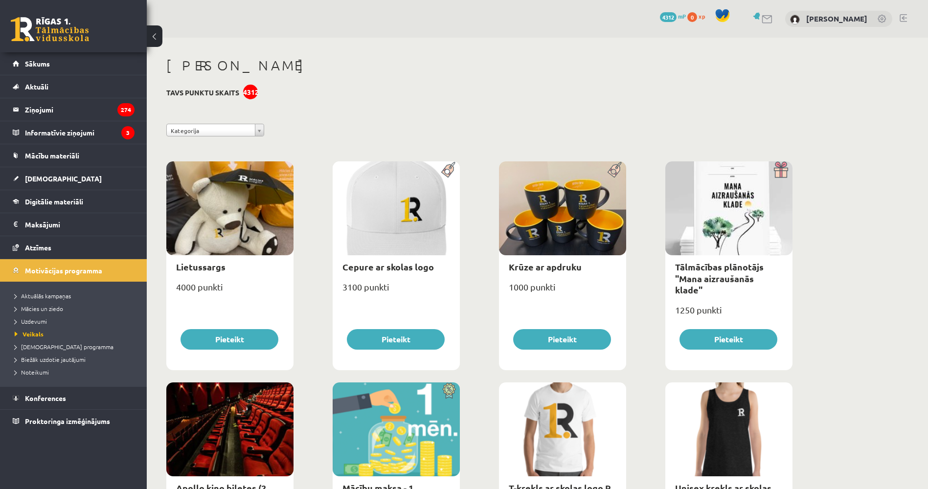
drag, startPoint x: 291, startPoint y: 334, endPoint x: 311, endPoint y: 260, distance: 76.7
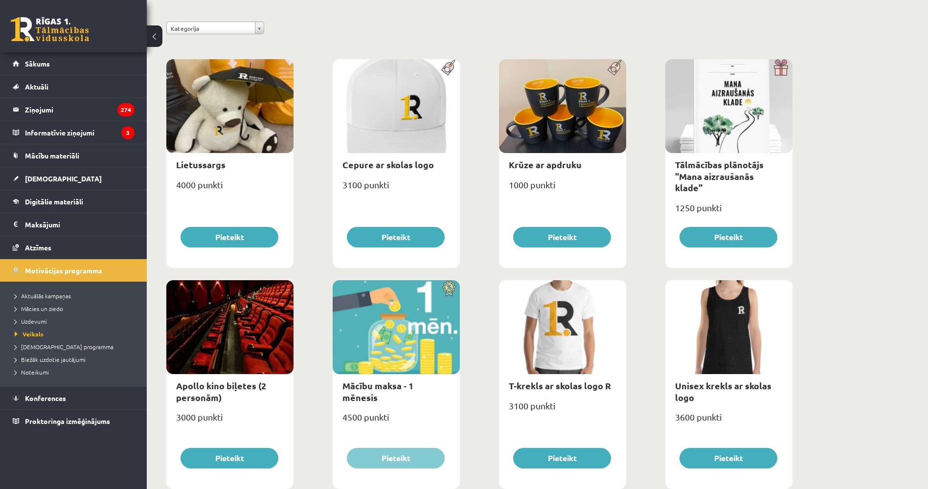
drag, startPoint x: 311, startPoint y: 260, endPoint x: 310, endPoint y: 294, distance: 33.8
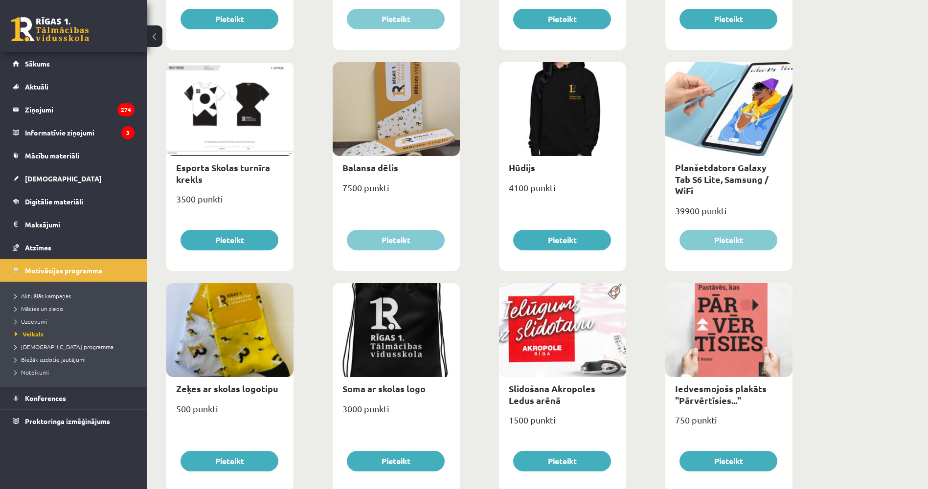
scroll to position [572, 0]
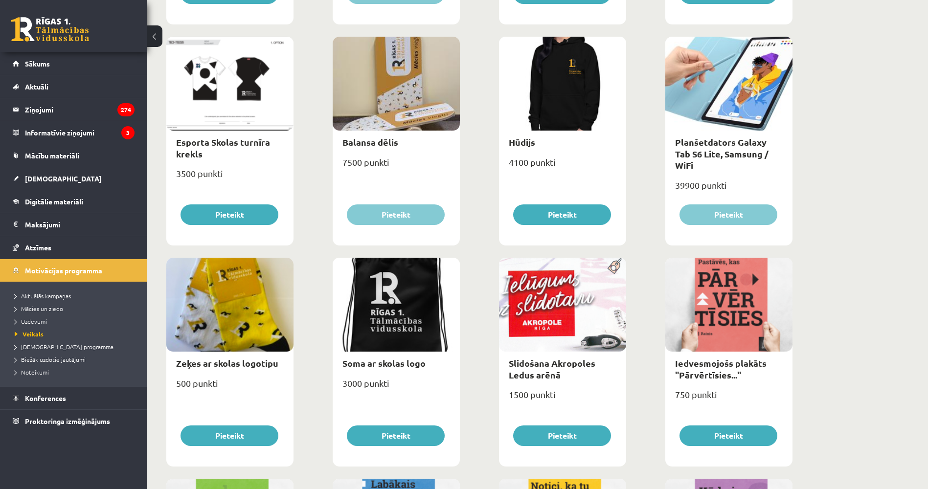
drag, startPoint x: 298, startPoint y: 319, endPoint x: 296, endPoint y: 337, distance: 18.2
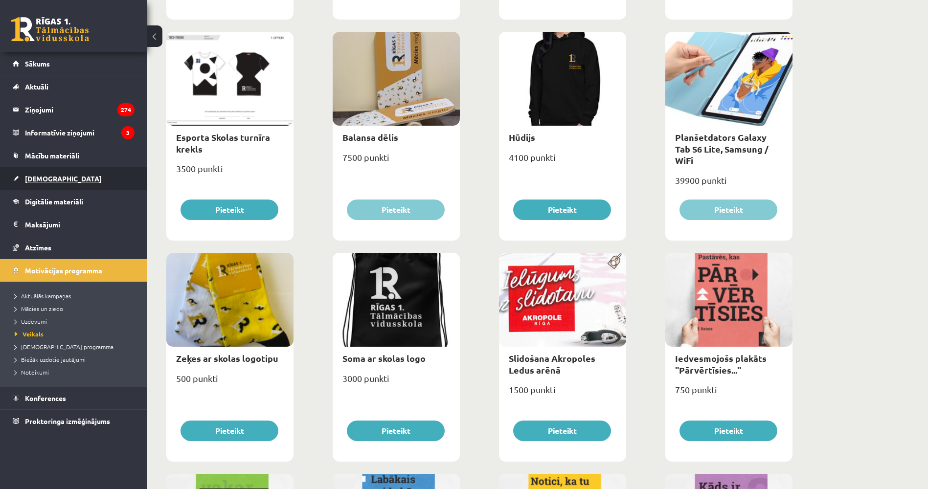
click at [54, 174] on link "[DEMOGRAPHIC_DATA]" at bounding box center [74, 178] width 122 height 22
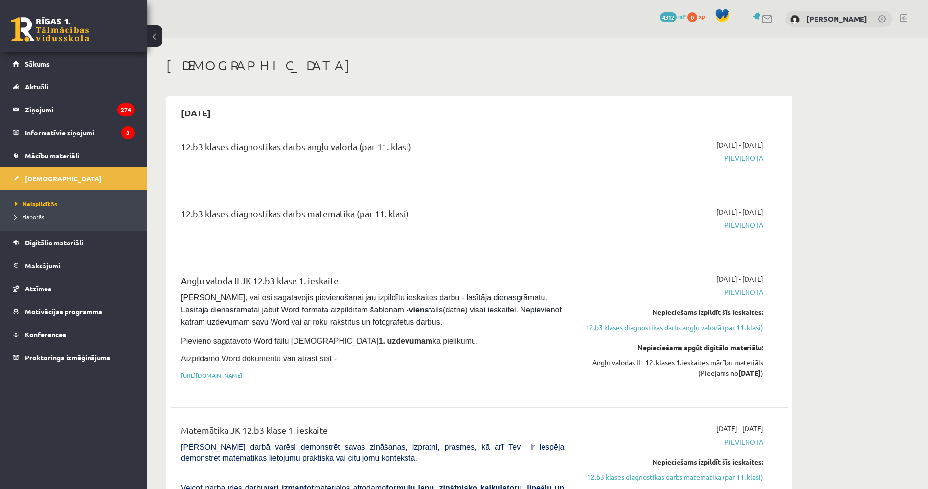
drag, startPoint x: 275, startPoint y: 146, endPoint x: 269, endPoint y: 134, distance: 13.8
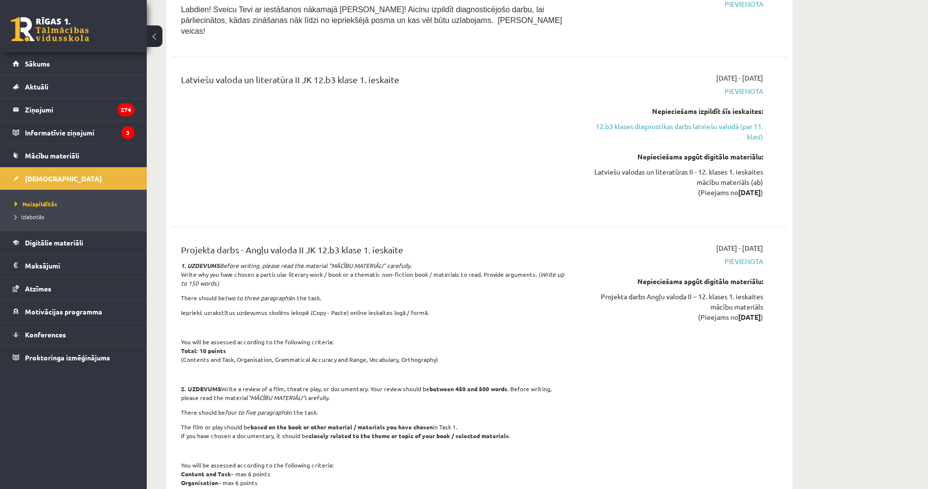
scroll to position [1571, 0]
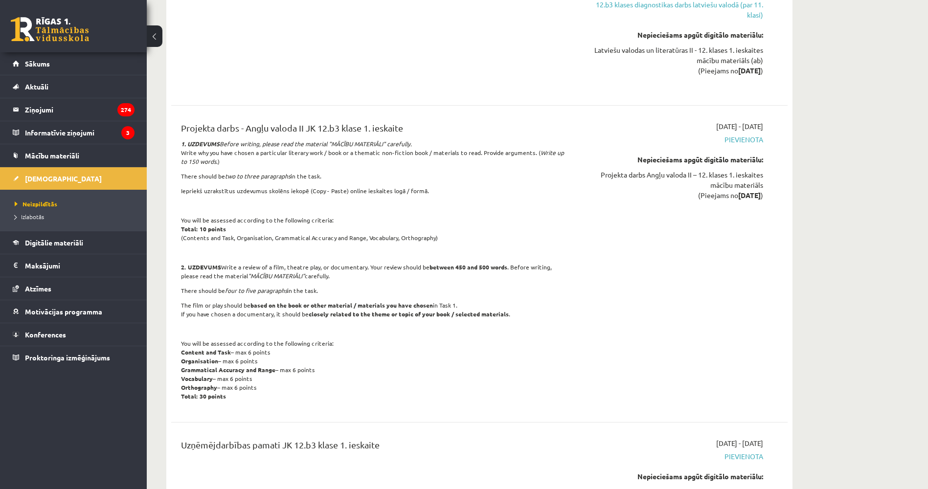
drag, startPoint x: 269, startPoint y: 134, endPoint x: 255, endPoint y: 204, distance: 72.3
